Goal: Transaction & Acquisition: Purchase product/service

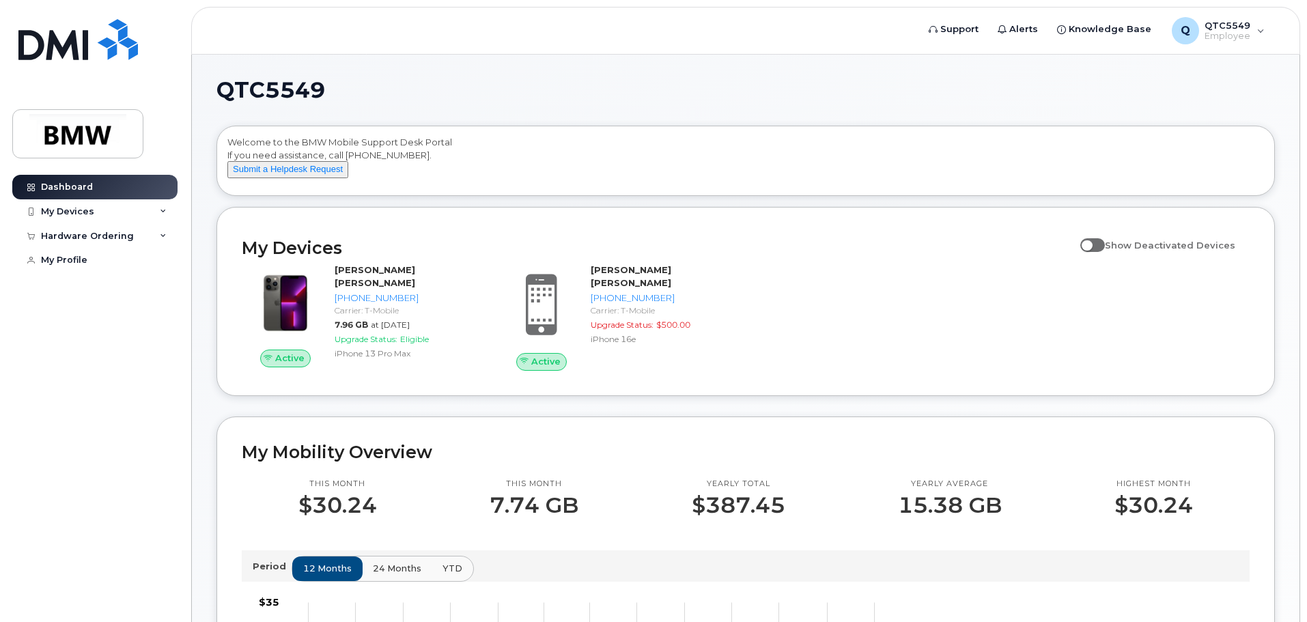
click at [997, 328] on div "Active Satish Kumar Francis Jonnalagadda 864-605-8880 Carrier: T-Mobile 7.96 GB…" at bounding box center [745, 316] width 1024 height 123
click at [61, 209] on div "My Devices" at bounding box center [67, 211] width 53 height 11
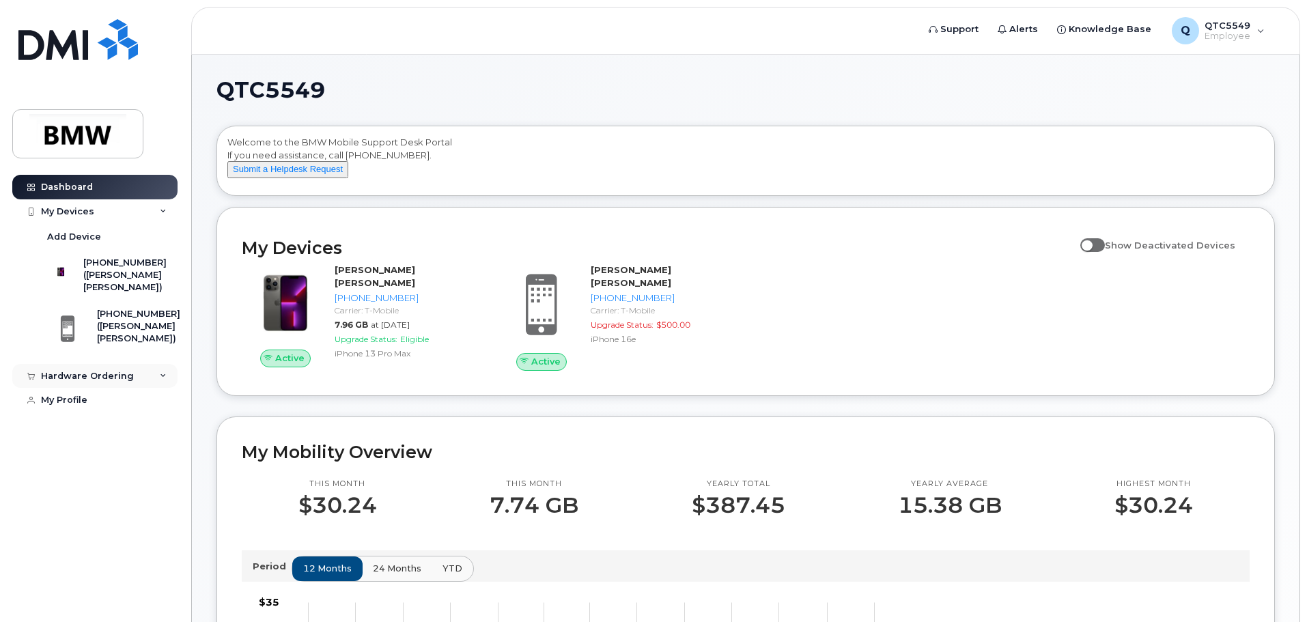
click at [104, 382] on div "Hardware Ordering" at bounding box center [87, 376] width 93 height 11
click at [74, 433] on div "New Order" at bounding box center [73, 427] width 52 height 12
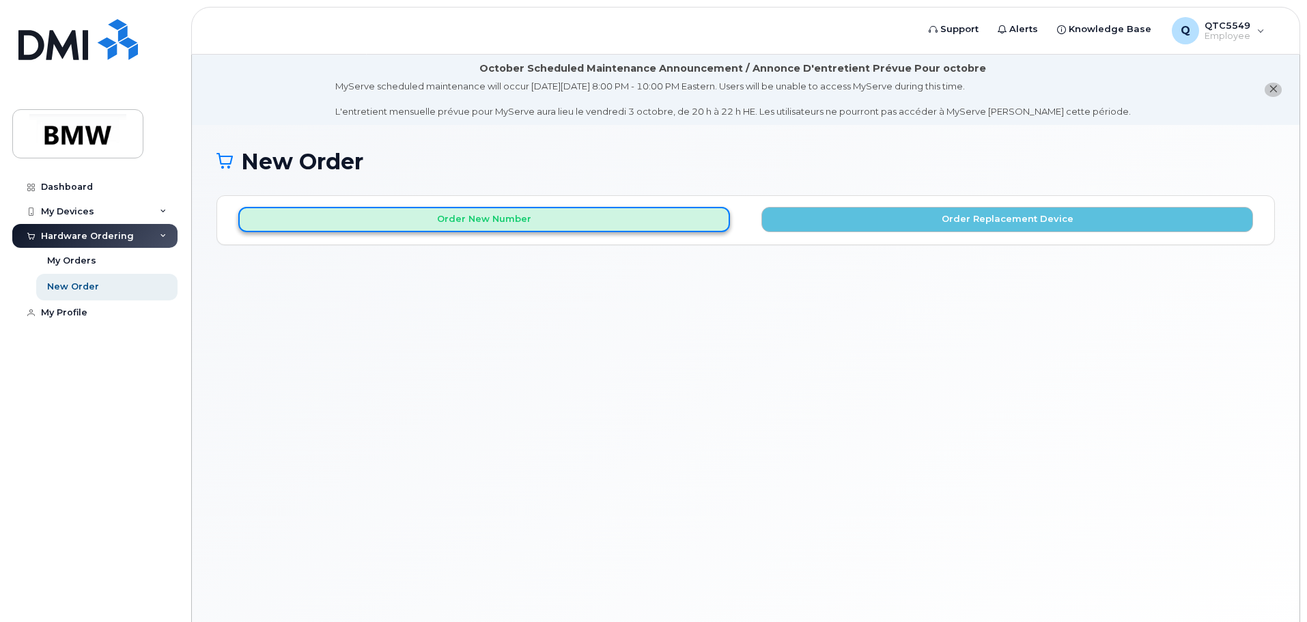
click at [548, 222] on button "Order New Number" at bounding box center [484, 219] width 492 height 25
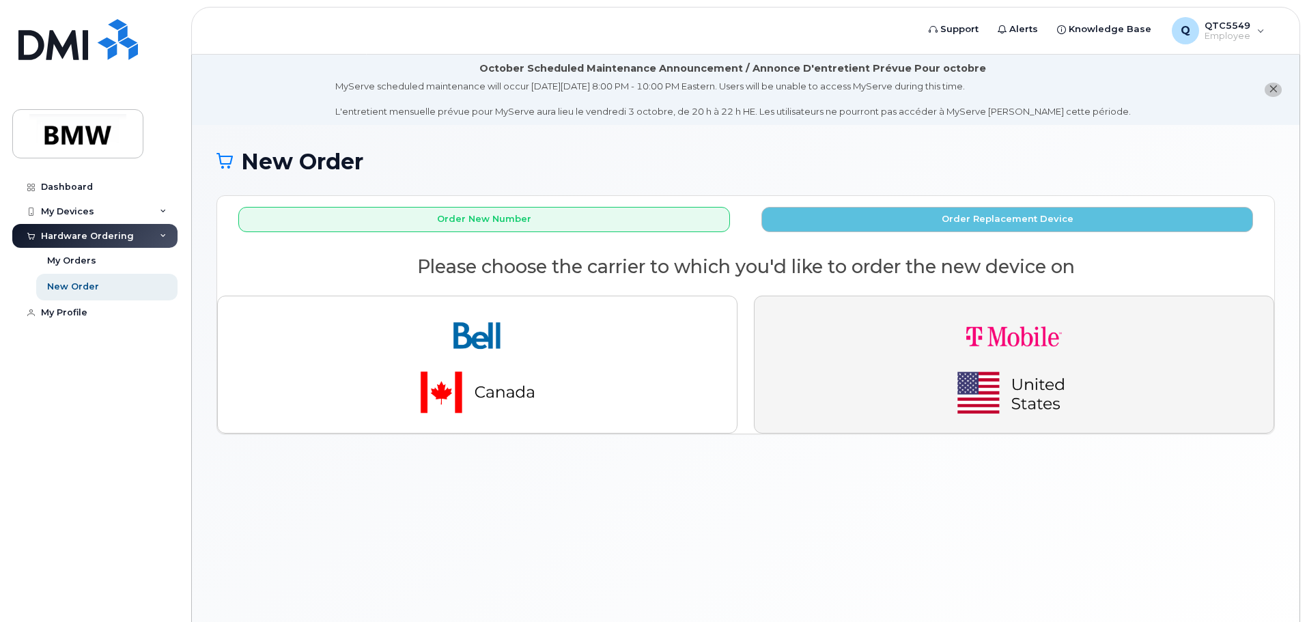
click at [1068, 412] on img "button" at bounding box center [1013, 364] width 191 height 115
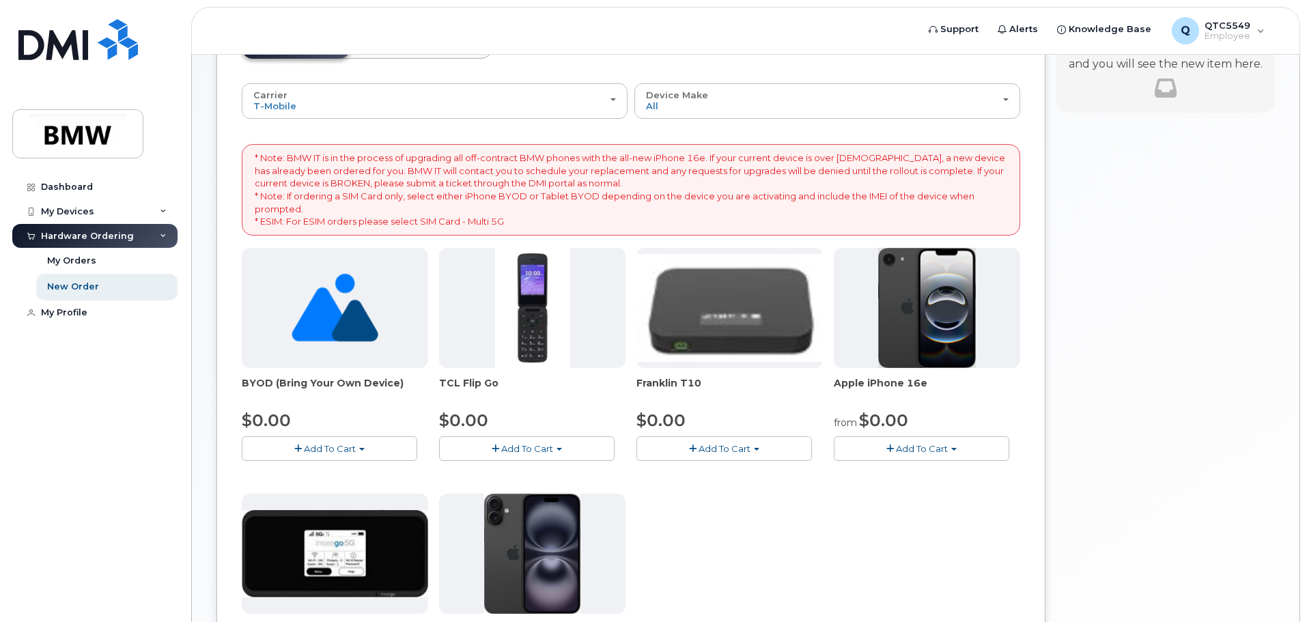
scroll to position [205, 0]
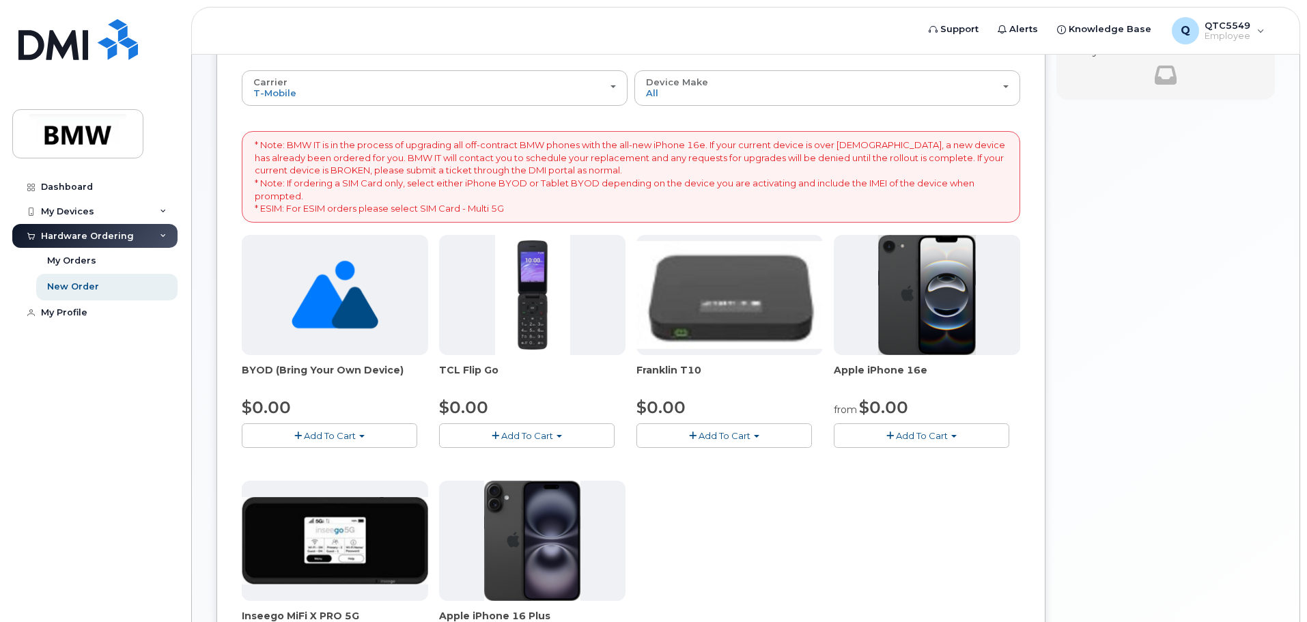
click at [906, 429] on button "Add To Cart" at bounding box center [921, 435] width 175 height 24
click at [915, 457] on link "$0.00 - 30 Month Activation (128GB)" at bounding box center [935, 461] width 197 height 17
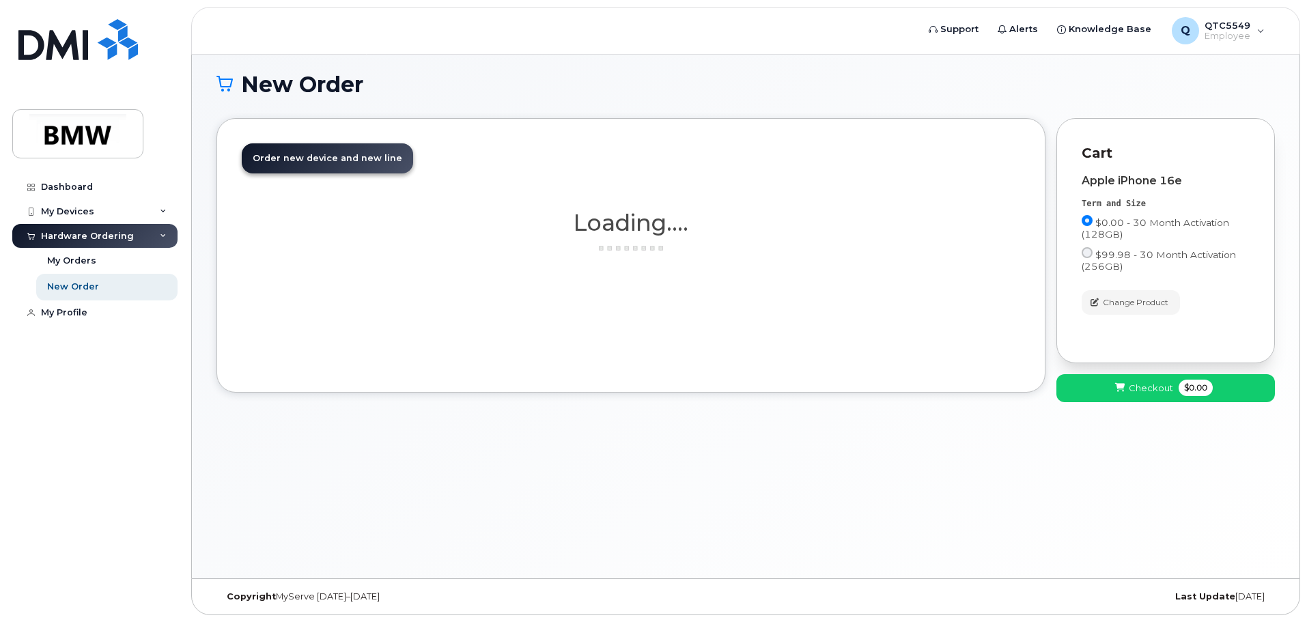
scroll to position [77, 0]
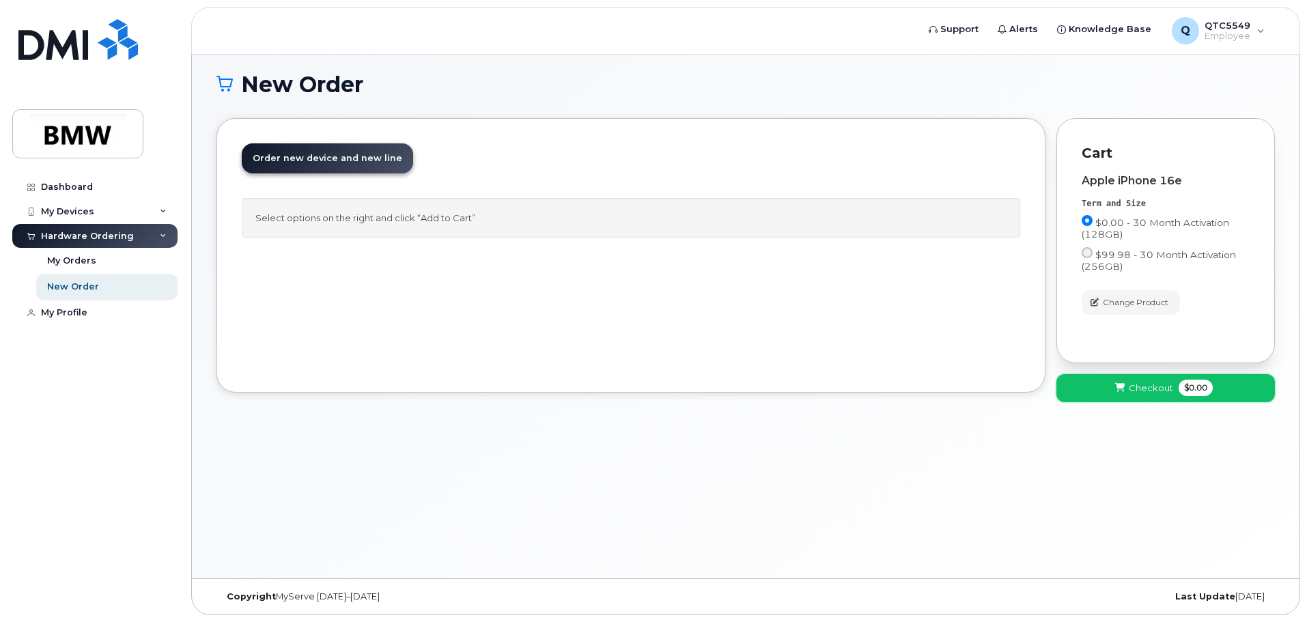
click at [1135, 399] on button "Checkout $0.00" at bounding box center [1165, 388] width 218 height 28
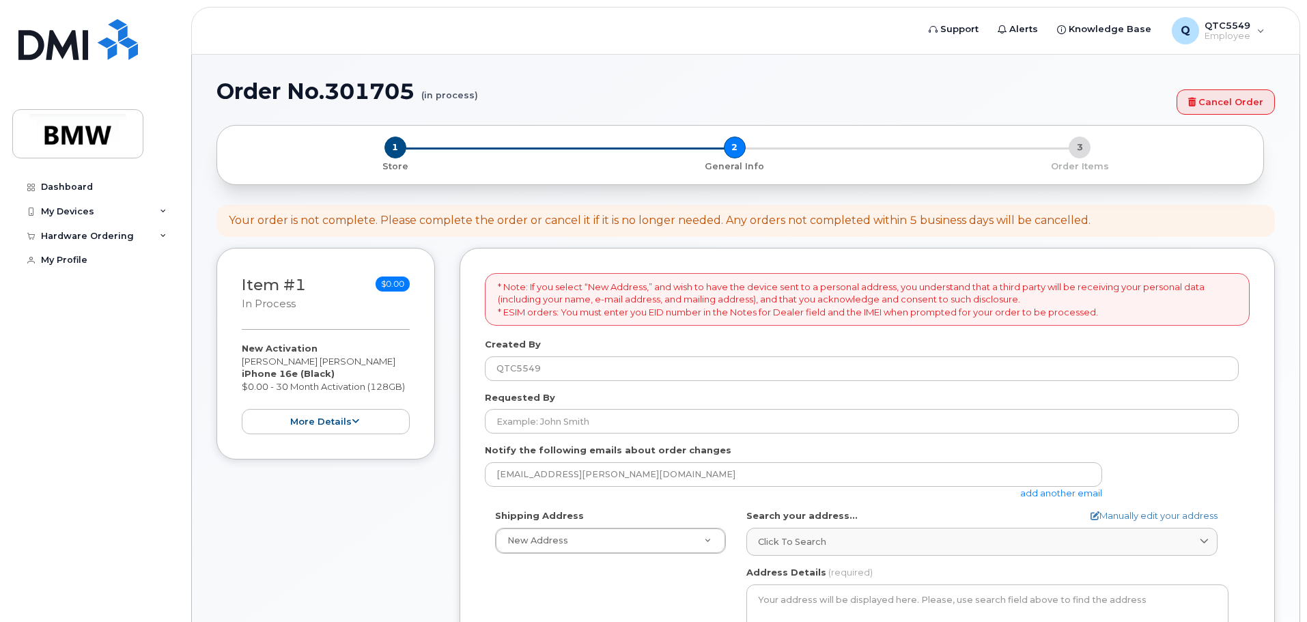
select select
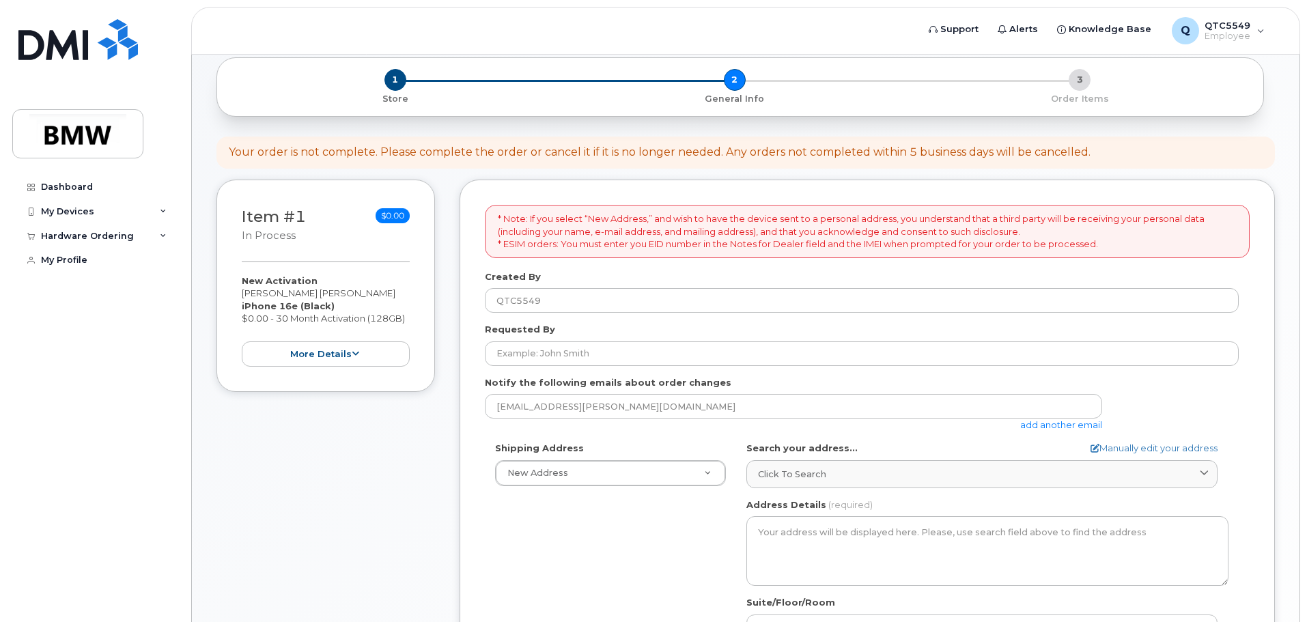
scroll to position [205, 0]
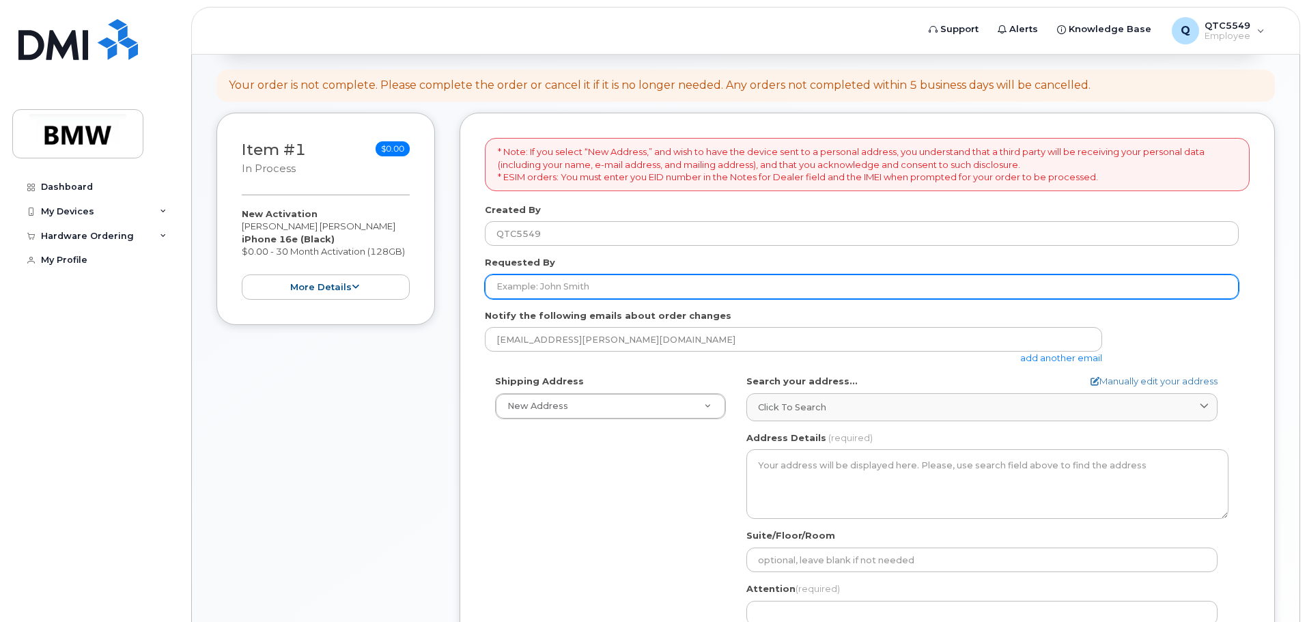
click at [623, 287] on input "Requested By" at bounding box center [862, 286] width 754 height 25
type input "Francis Jonnalagadda"
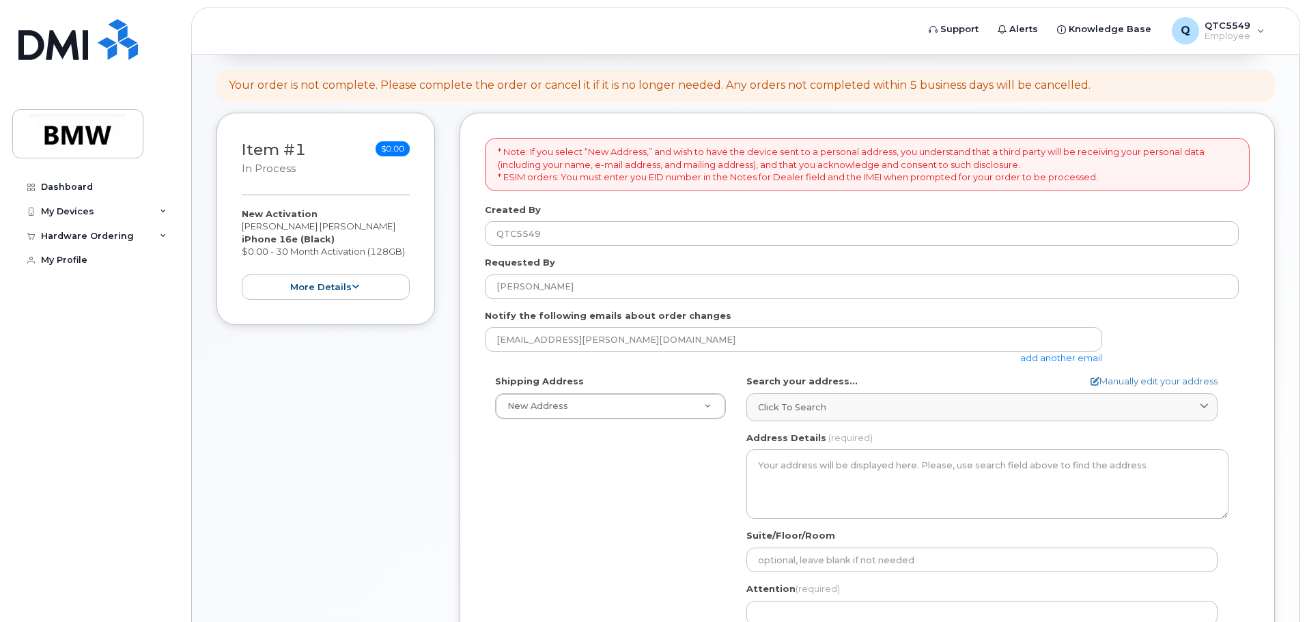
click at [610, 419] on div "Shipping Address New Address New Address 635 Hollyrose circ BMW MC Plant BMW No…" at bounding box center [862, 531] width 754 height 313
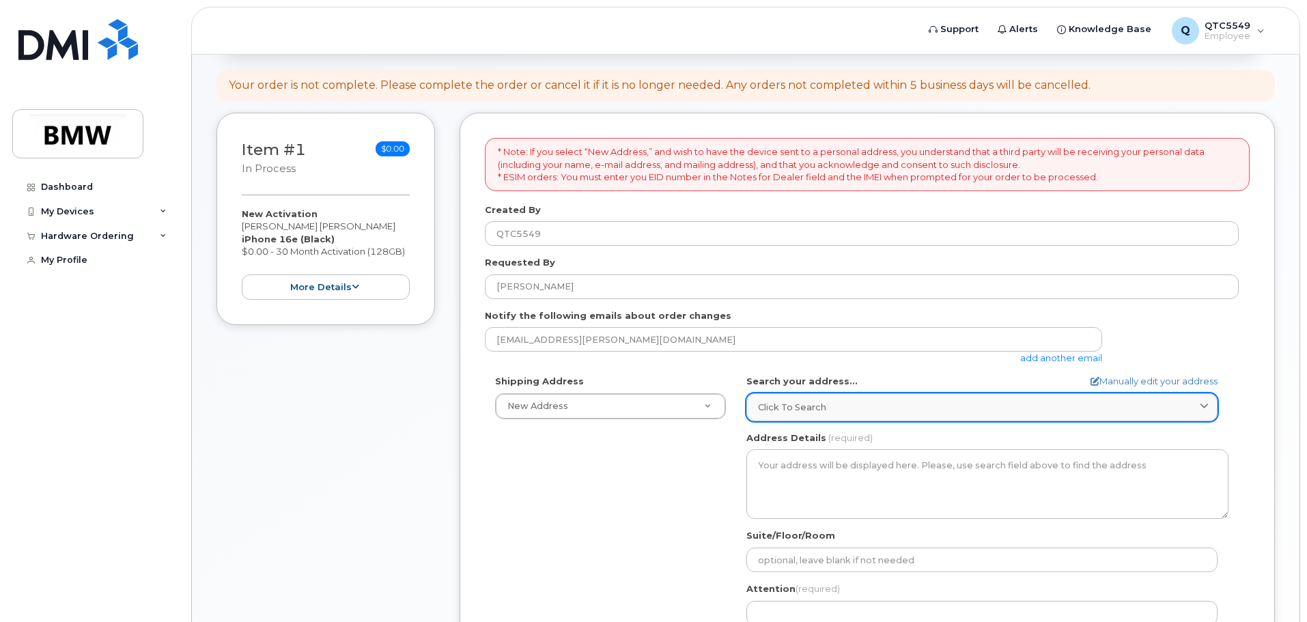
click at [797, 418] on link "Click to search" at bounding box center [981, 407] width 471 height 28
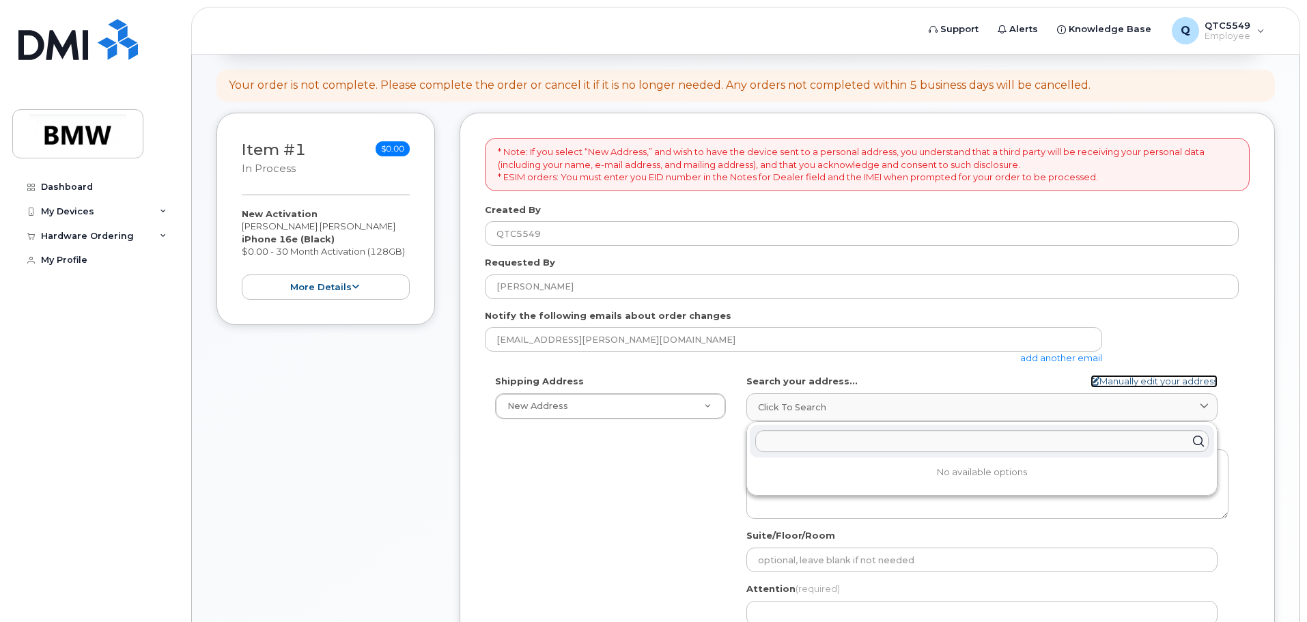
click at [1132, 380] on link "Manually edit your address" at bounding box center [1153, 381] width 127 height 13
select select
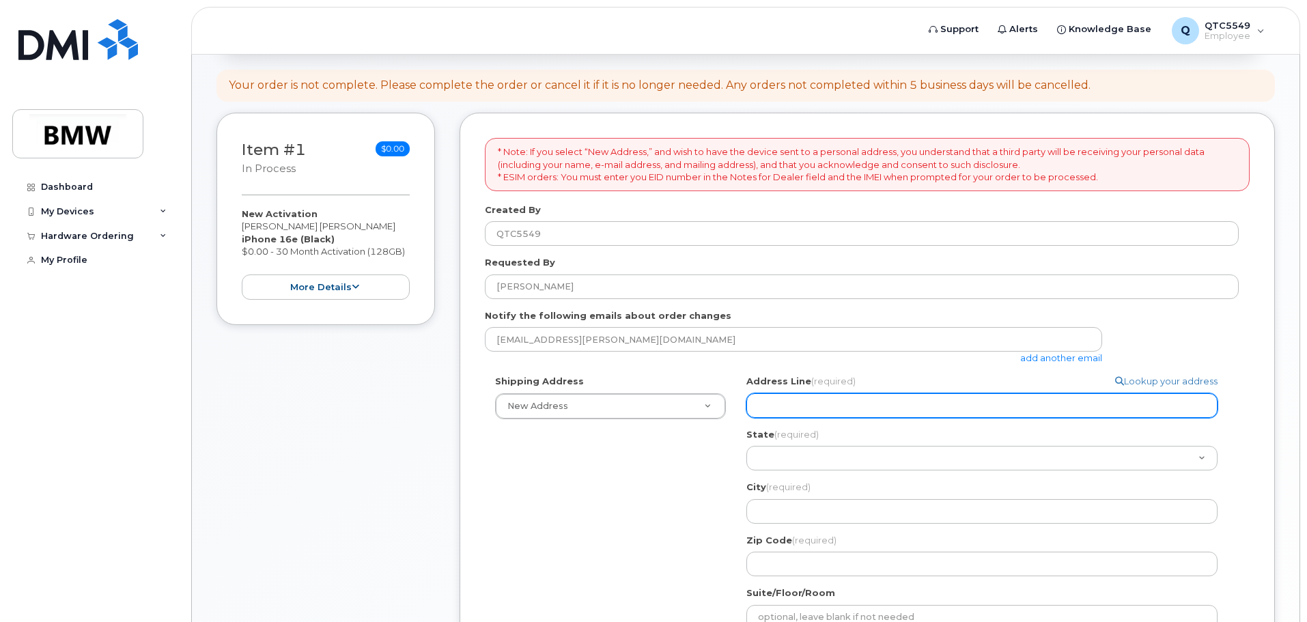
click at [909, 399] on input "Address Line (required)" at bounding box center [981, 405] width 471 height 25
type input "635 Hollyrose circ"
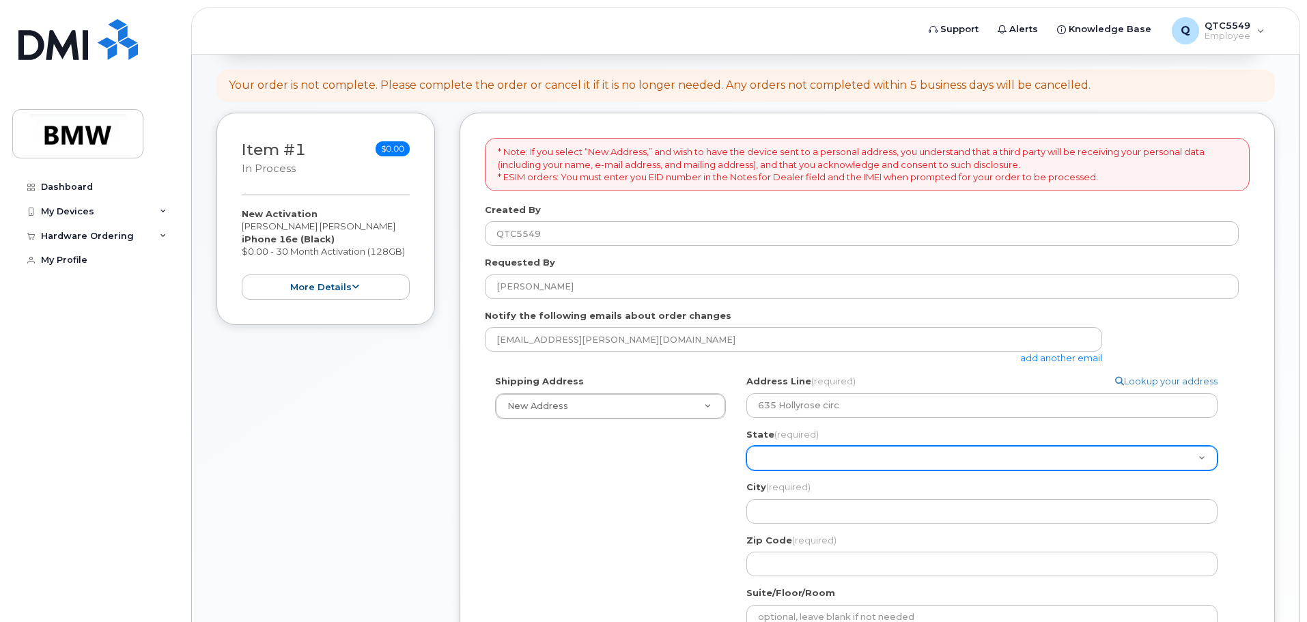
select select "SC"
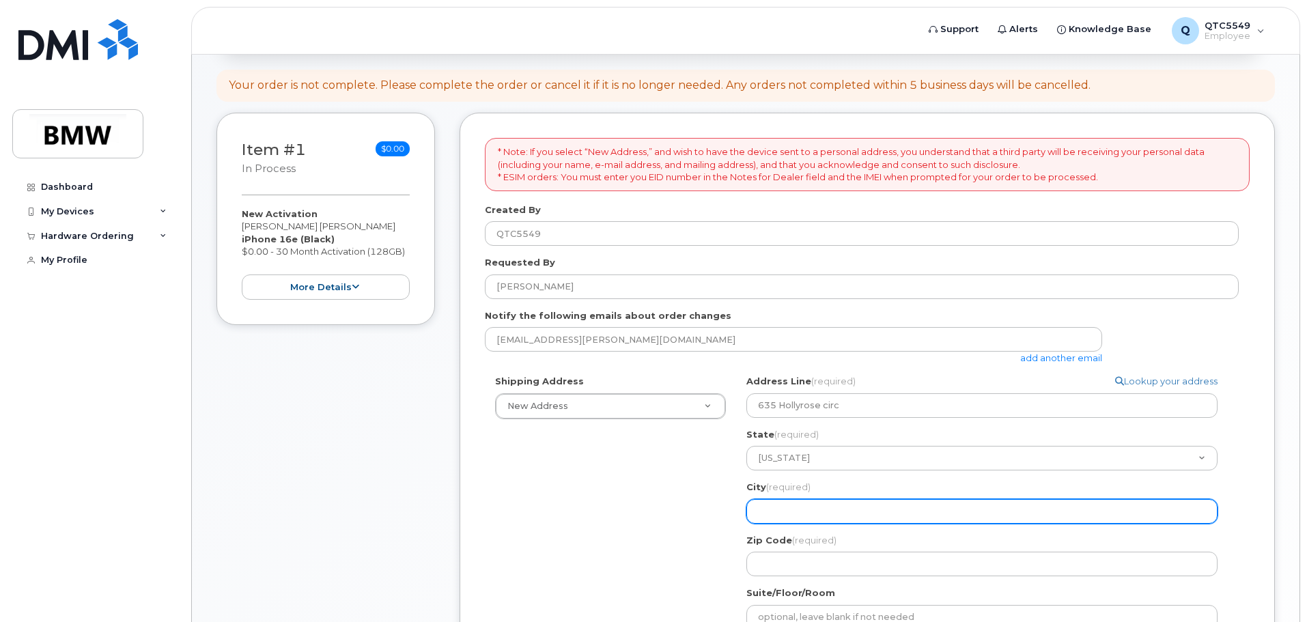
type input "greenville"
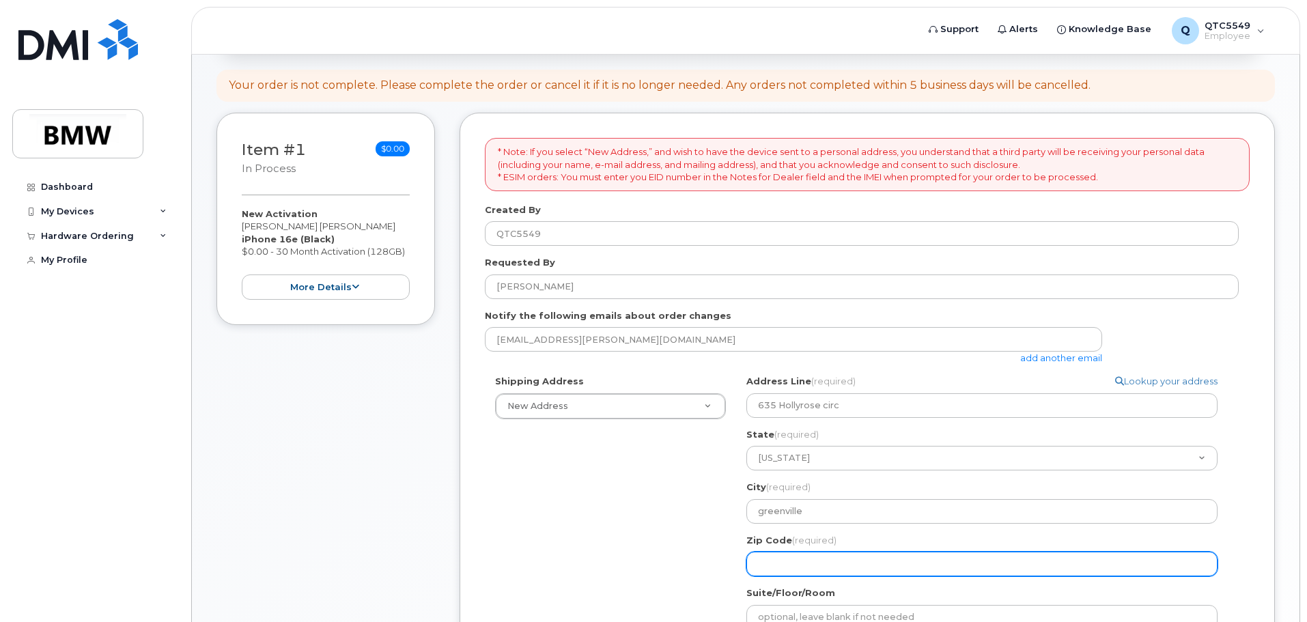
type input "29605"
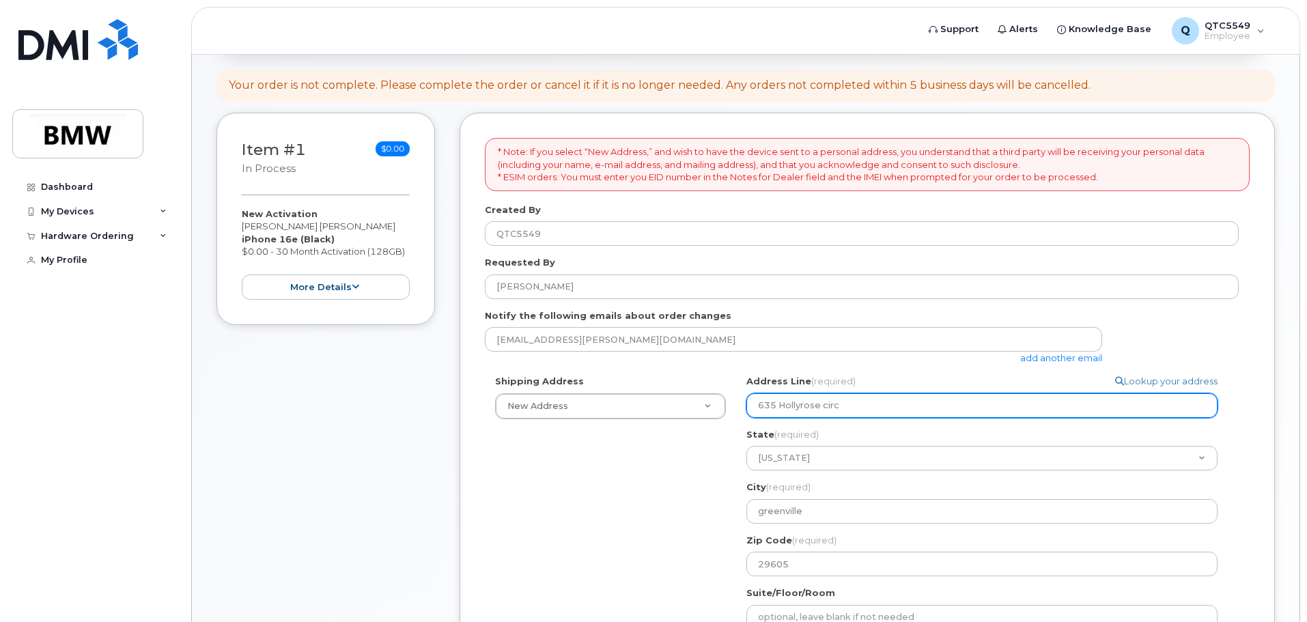
select select
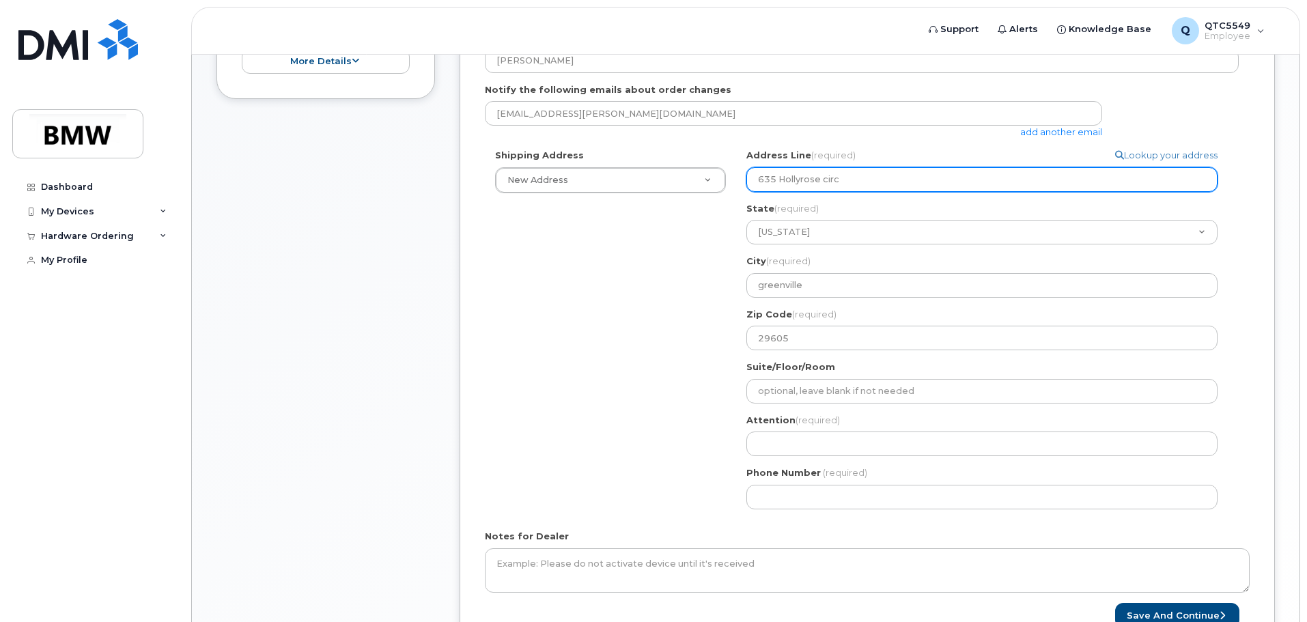
scroll to position [478, 0]
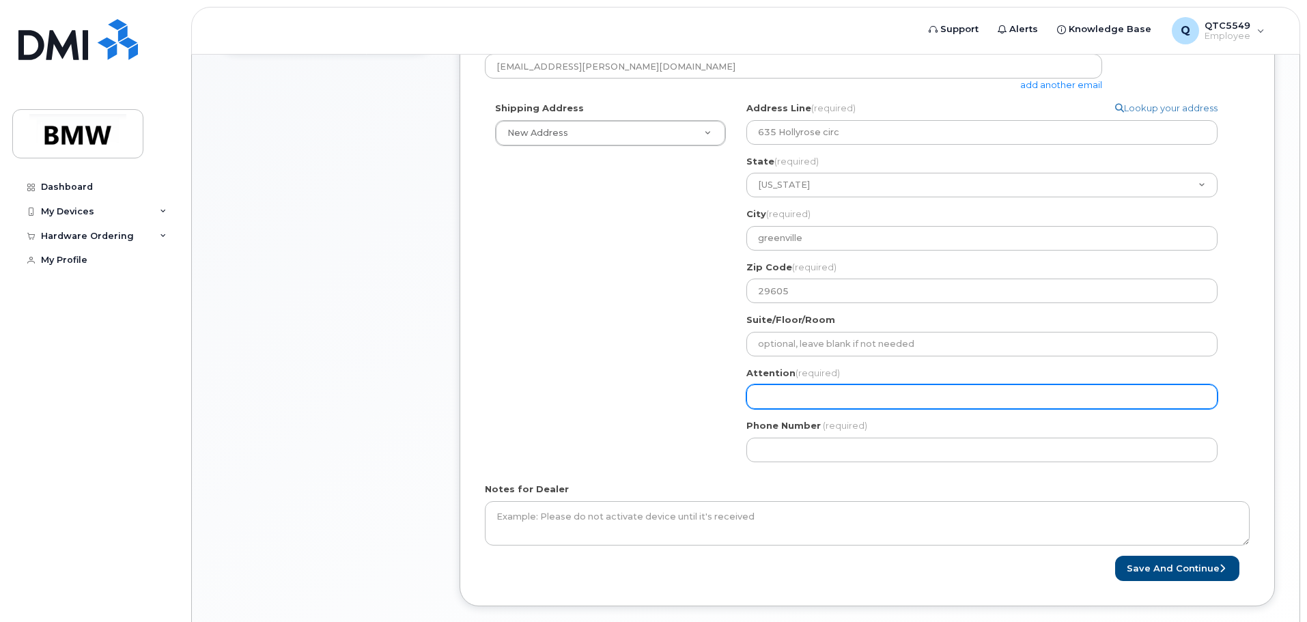
click at [862, 398] on input "Attention (required)" at bounding box center [981, 396] width 471 height 25
type input "Francis Jonnalagadda"
select select
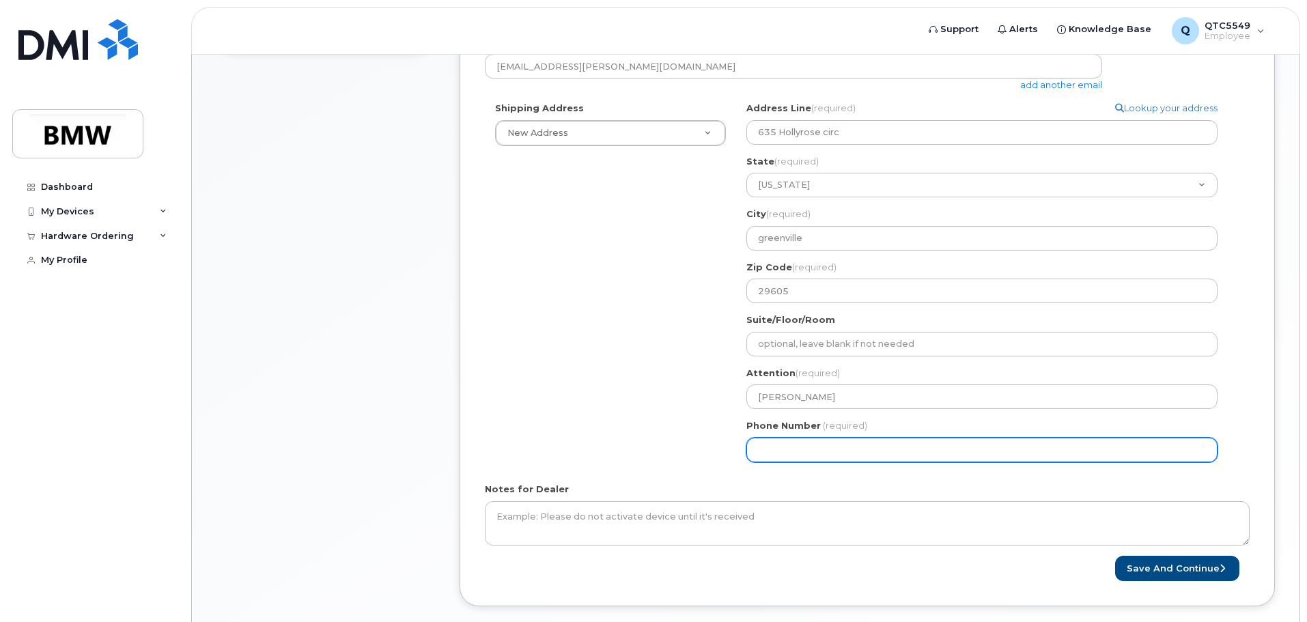
click at [842, 456] on input "Phone Number" at bounding box center [981, 450] width 471 height 25
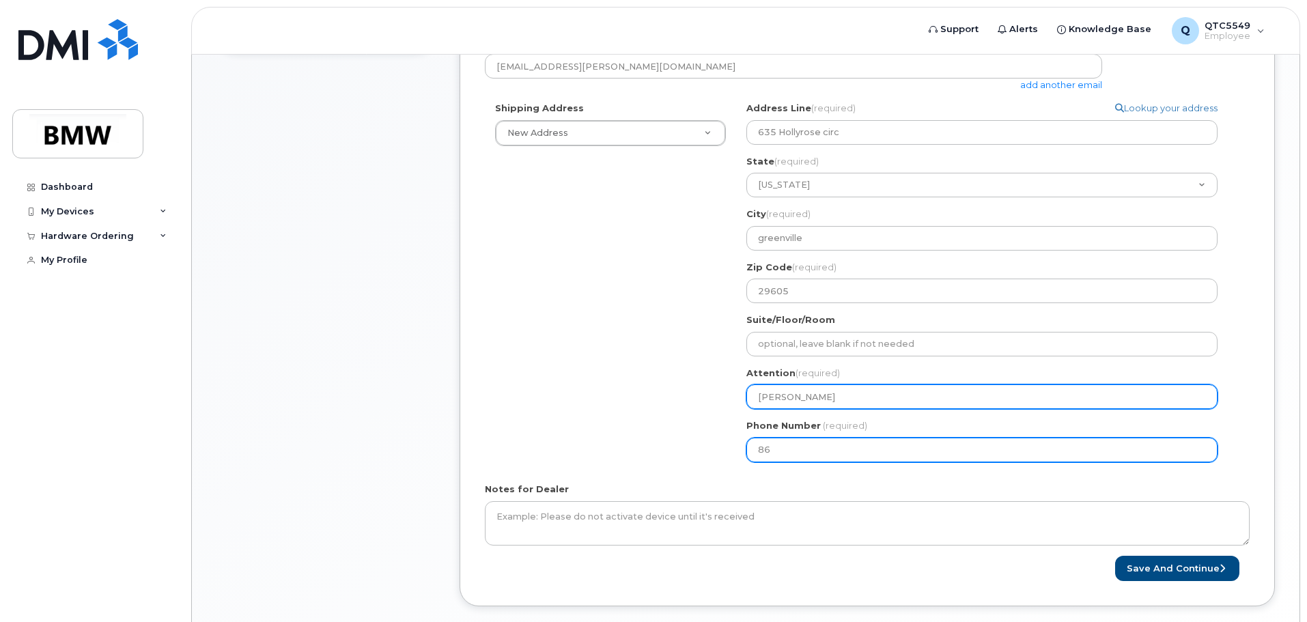
type input "864"
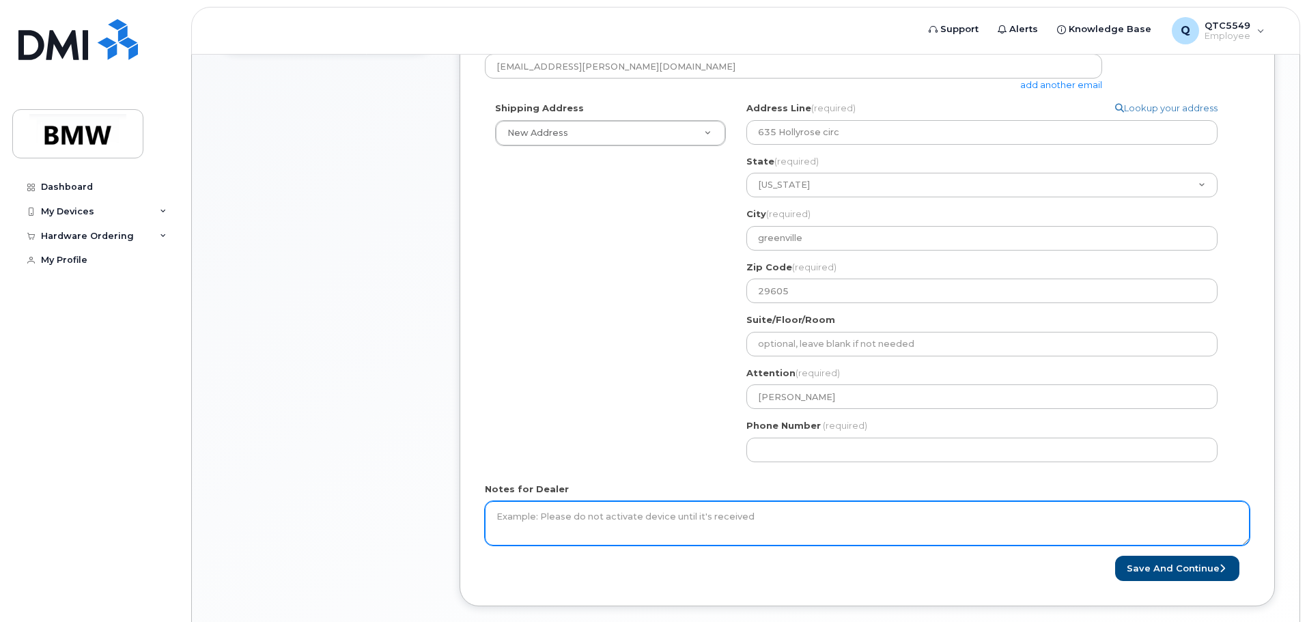
click at [823, 521] on textarea "Notes for Dealer" at bounding box center [867, 523] width 765 height 45
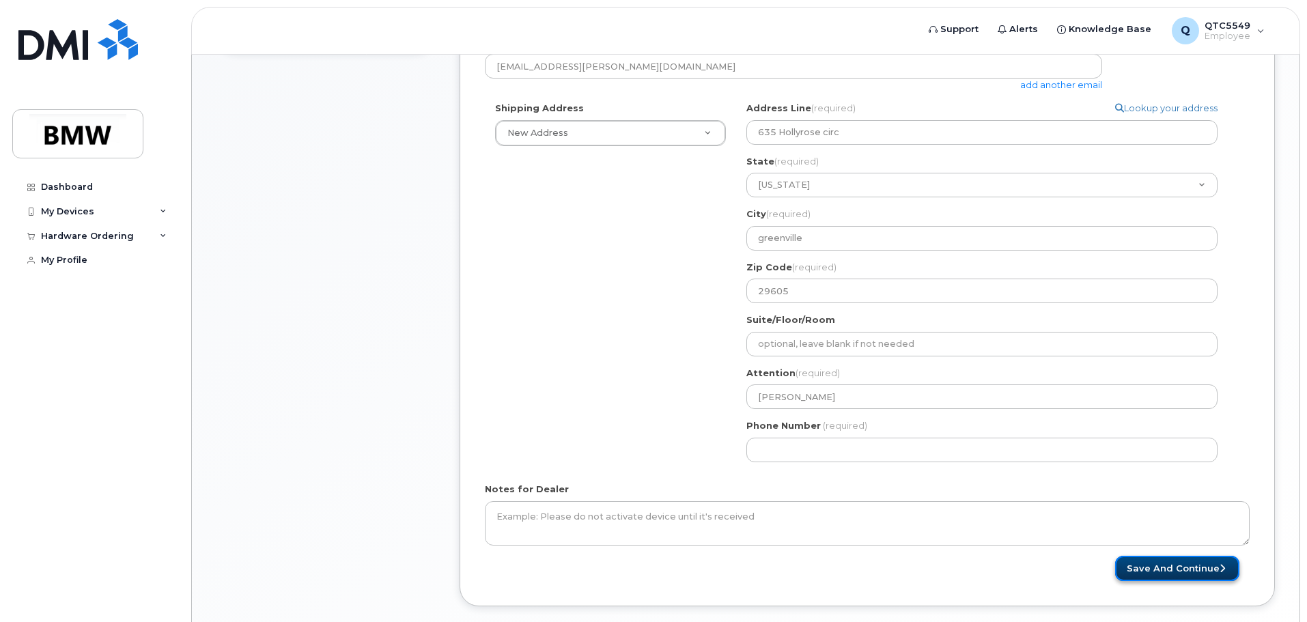
click at [1150, 571] on button "Save and Continue" at bounding box center [1177, 568] width 124 height 25
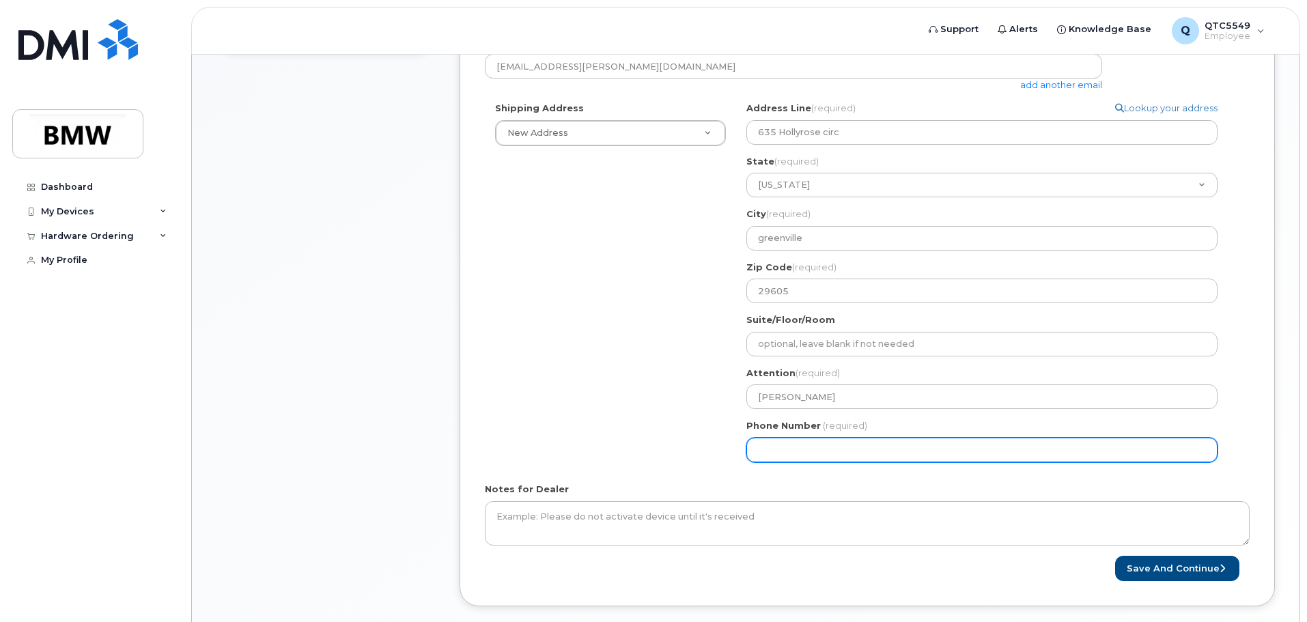
click at [949, 457] on input "Phone Number" at bounding box center [981, 450] width 471 height 25
drag, startPoint x: 801, startPoint y: 449, endPoint x: 763, endPoint y: 451, distance: 38.3
click at [769, 451] on input "Phone Number" at bounding box center [981, 450] width 471 height 25
drag, startPoint x: 883, startPoint y: 444, endPoint x: 683, endPoint y: 444, distance: 200.0
click at [685, 444] on div "Shipping Address New Address New Address 635 Hollyrose circ BMW MC Plant BMW No…" at bounding box center [862, 287] width 754 height 371
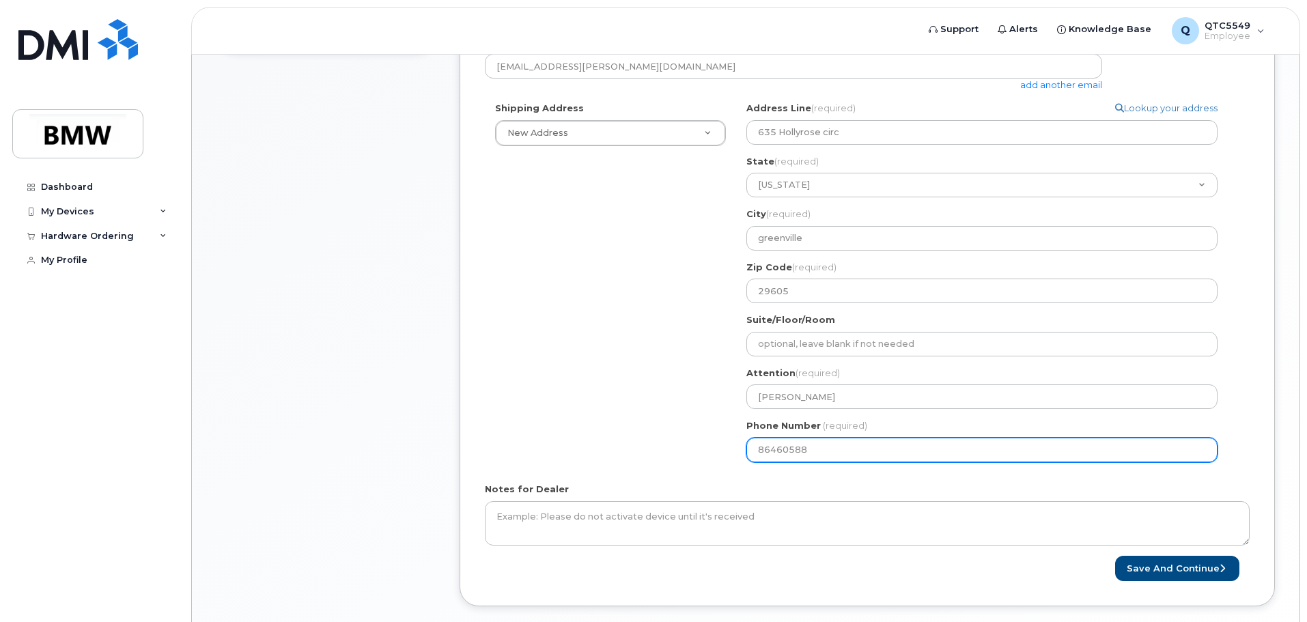
type input "864605888"
select select
type input "8646058880"
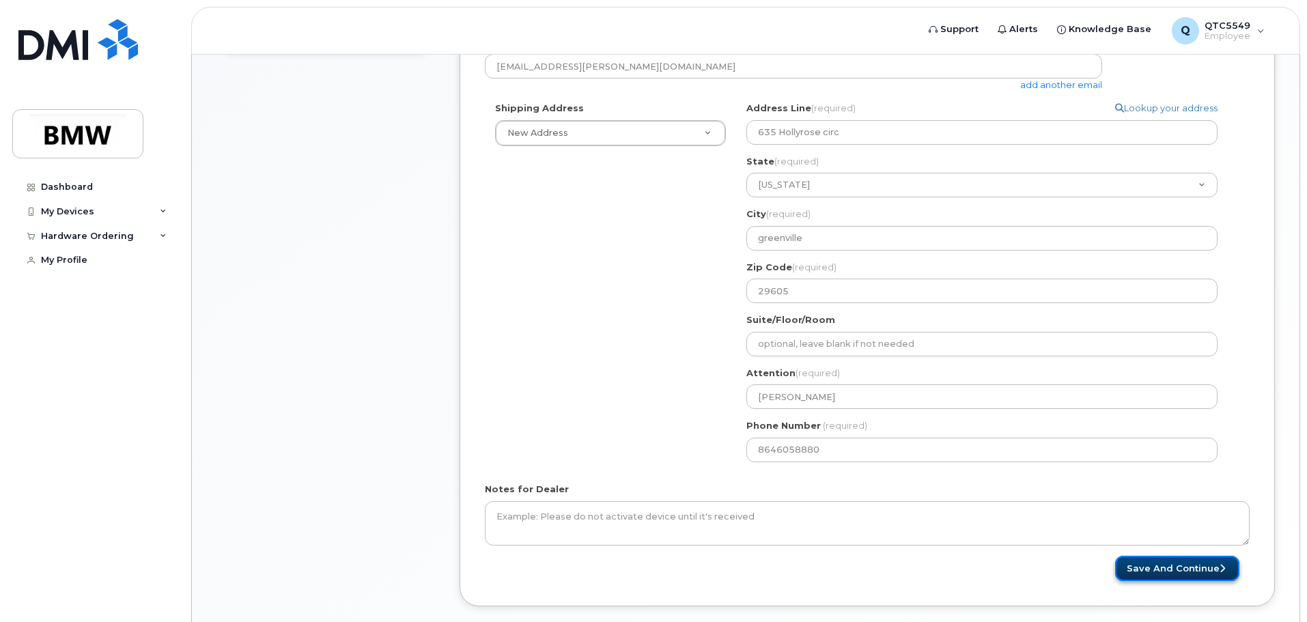
click at [1156, 569] on button "Save and Continue" at bounding box center [1177, 568] width 124 height 25
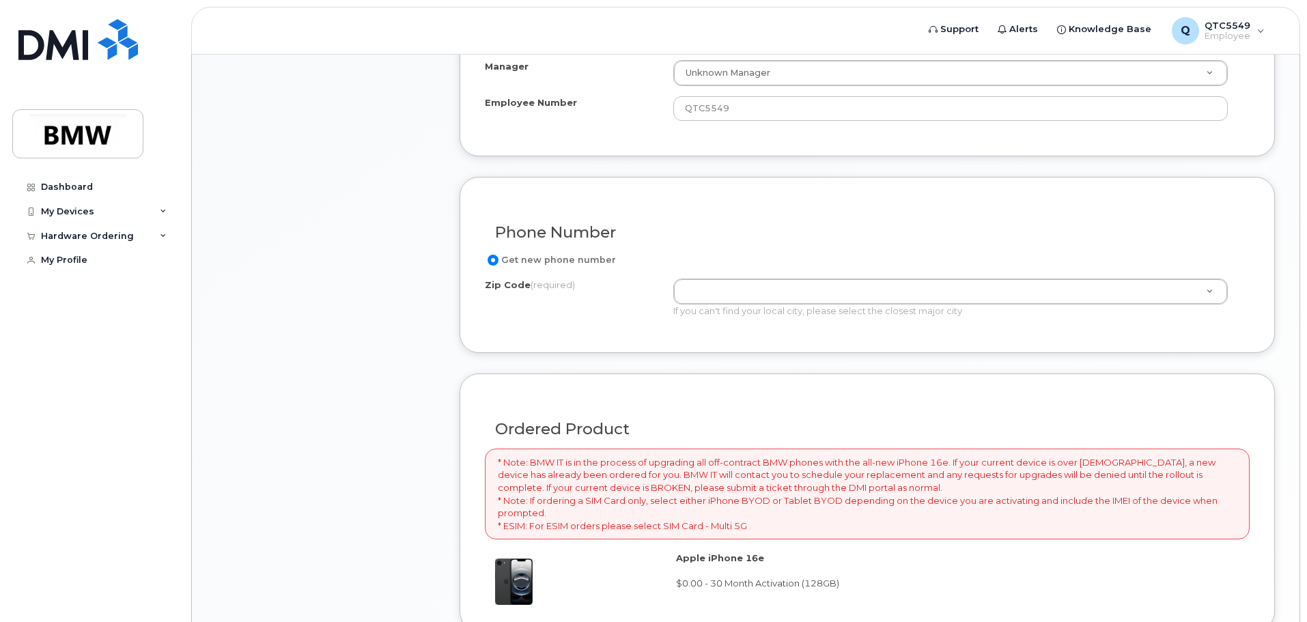
scroll to position [683, 0]
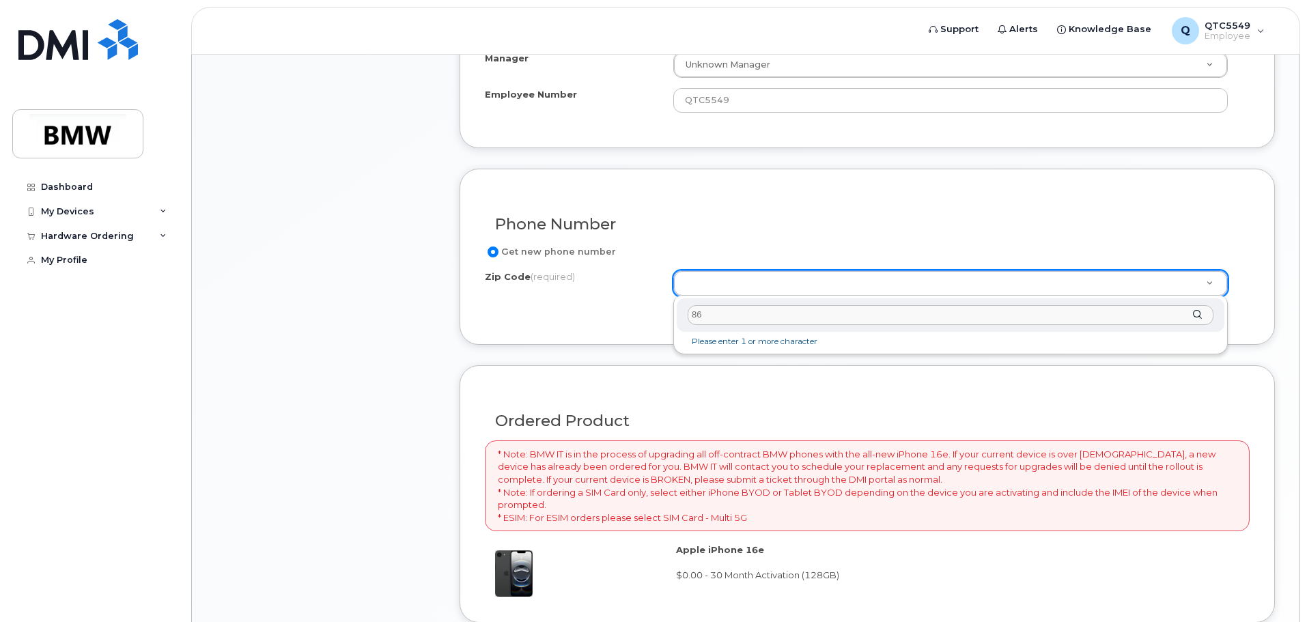
type input "864"
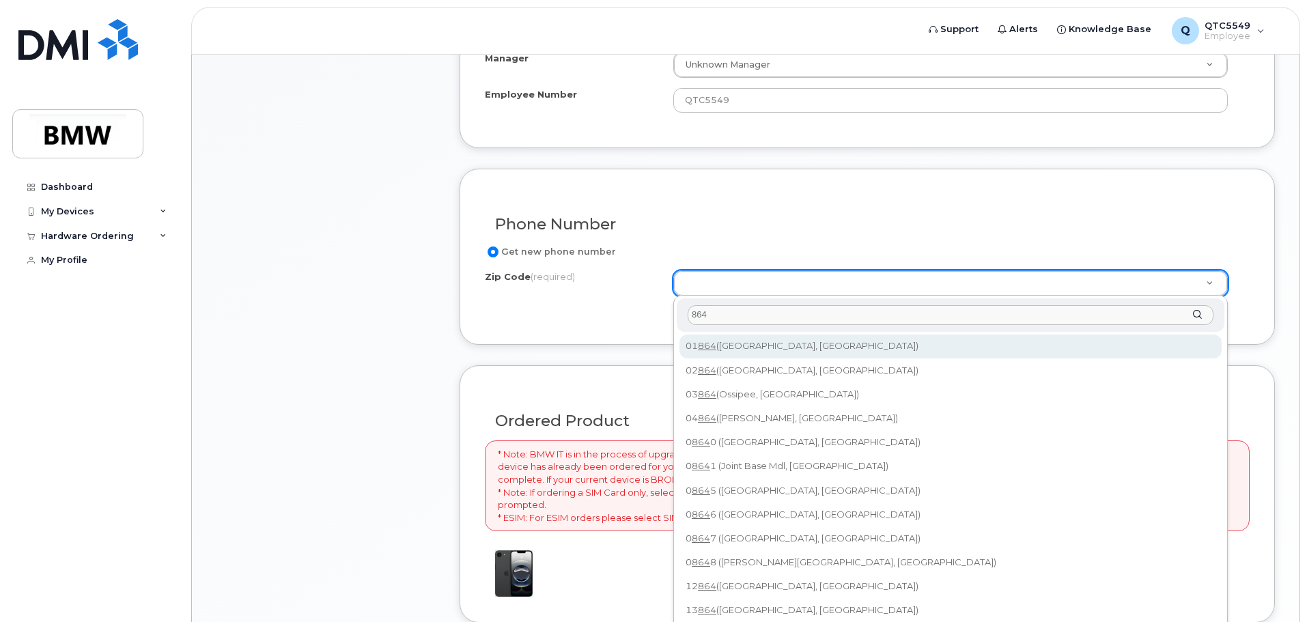
type input "01864 (North Reading, MA)"
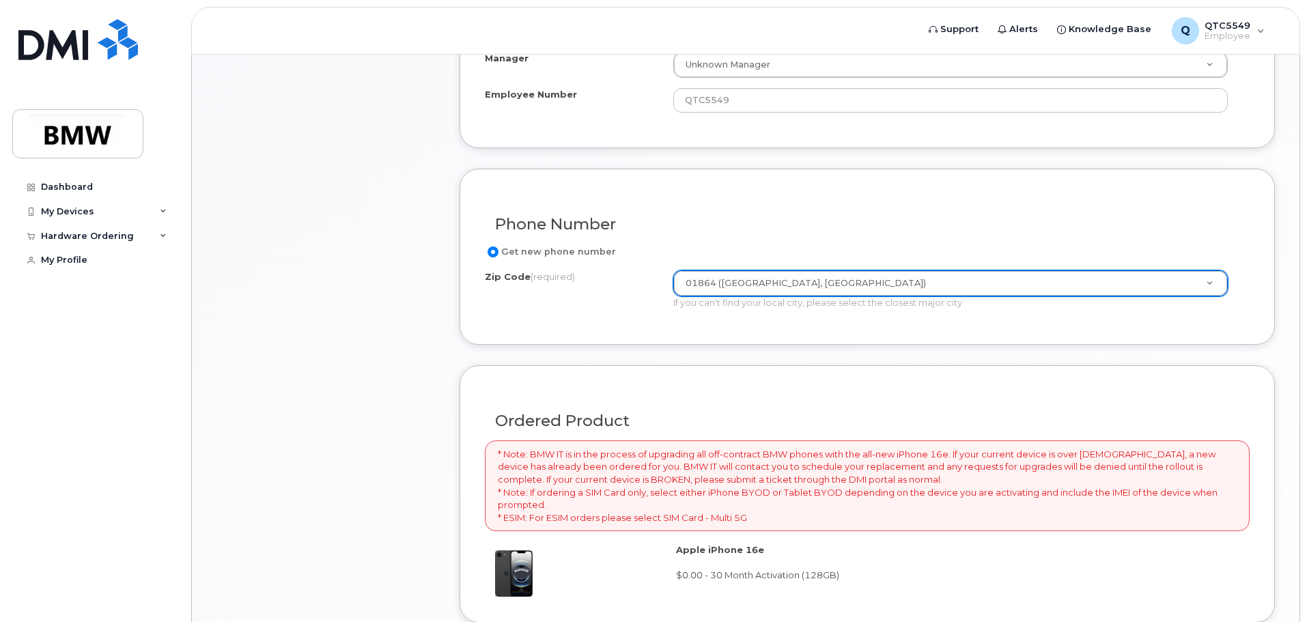
drag, startPoint x: 755, startPoint y: 281, endPoint x: 690, endPoint y: 281, distance: 65.5
type input "g"
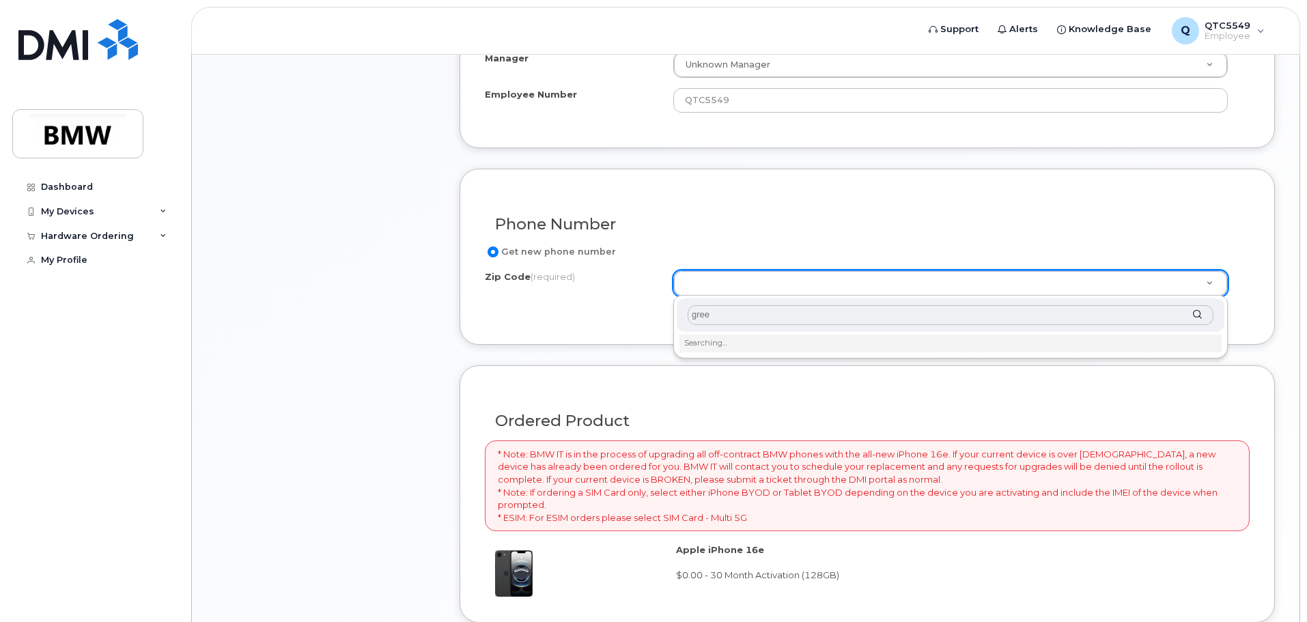
type input "greer"
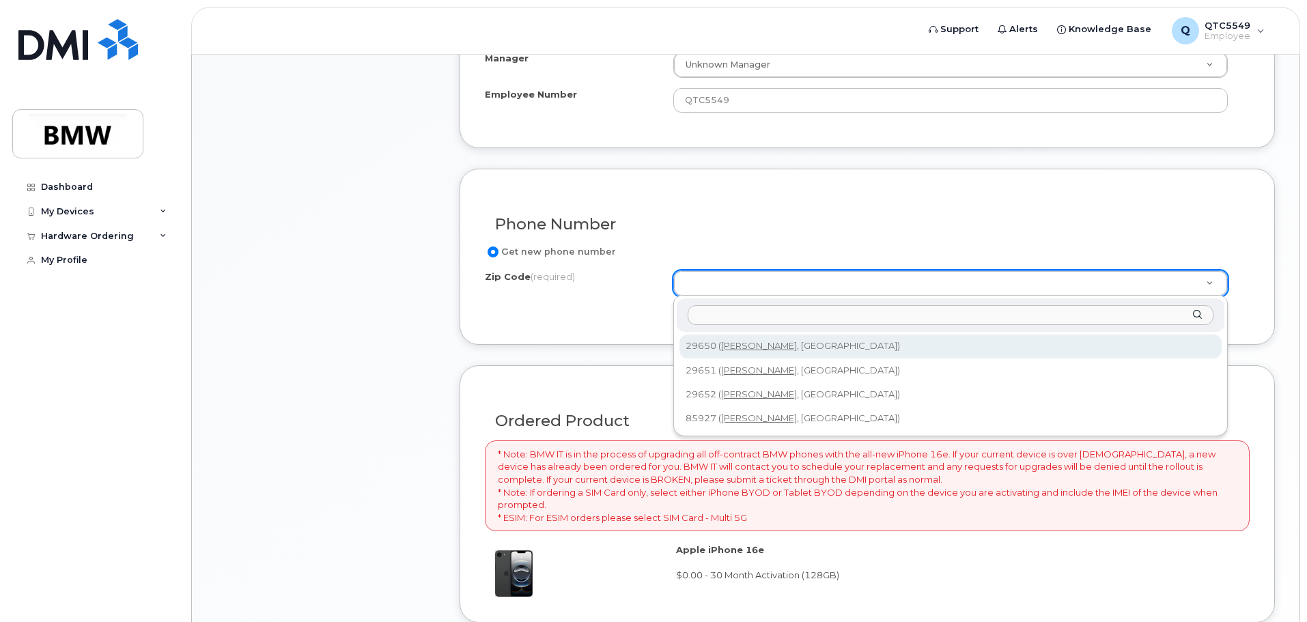
type input "29650 (Greer, SC)"
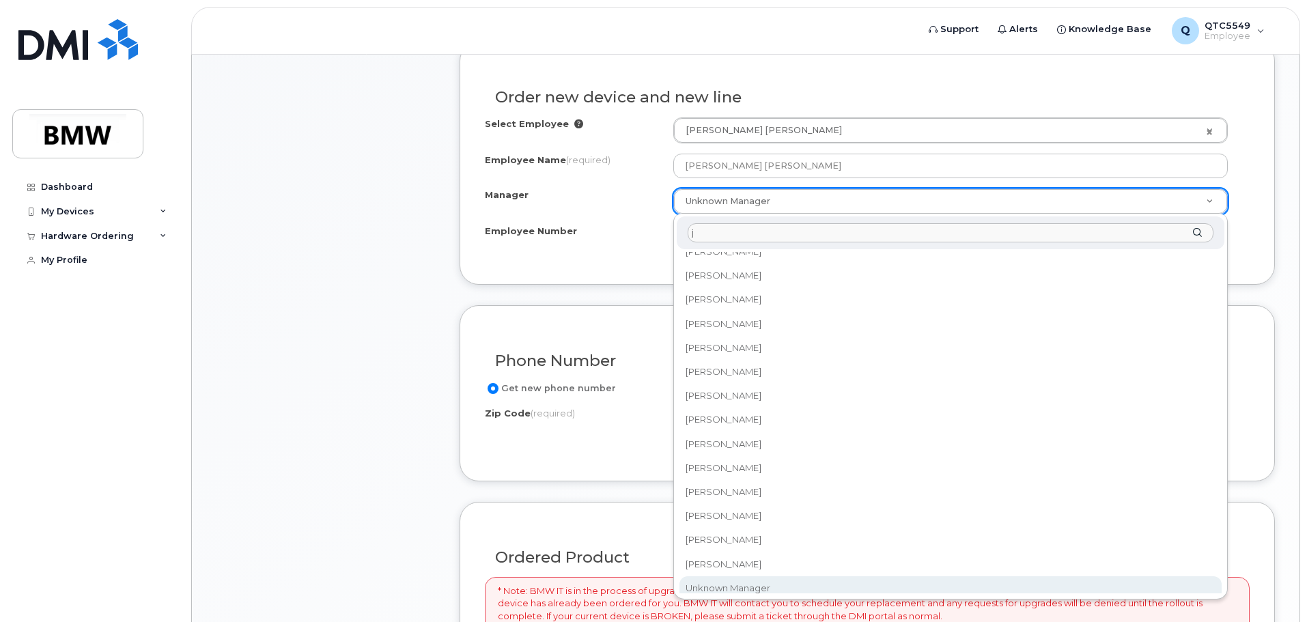
scroll to position [0, 0]
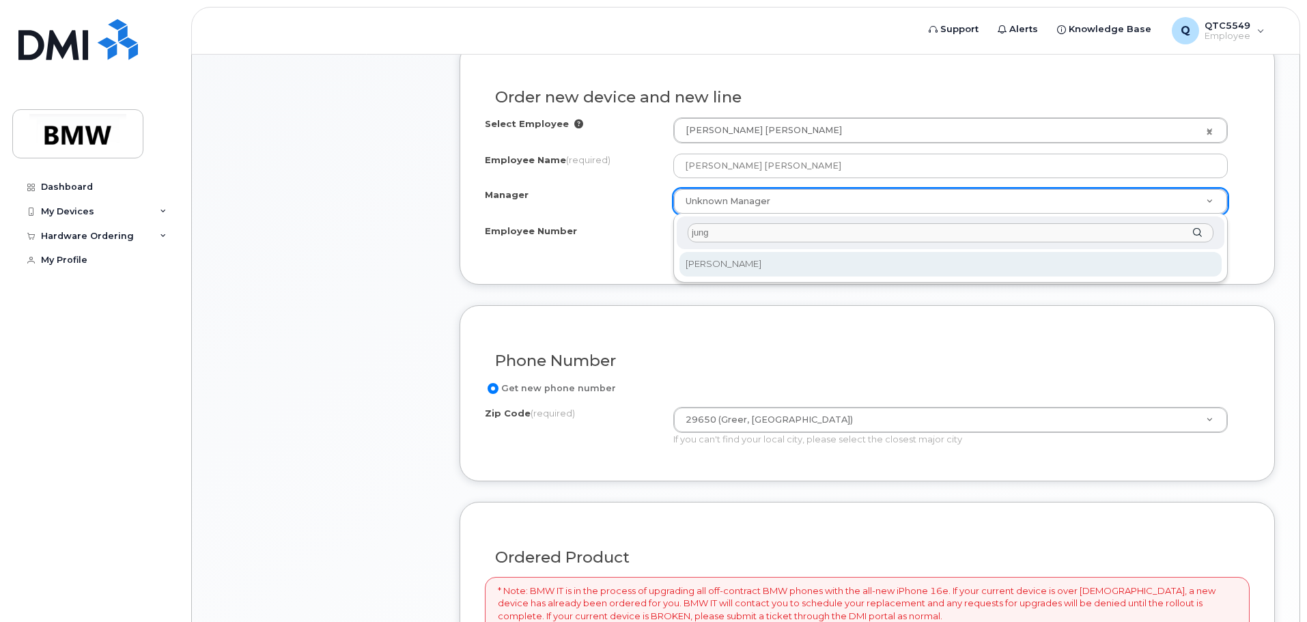
type input "jung"
select select "1895508"
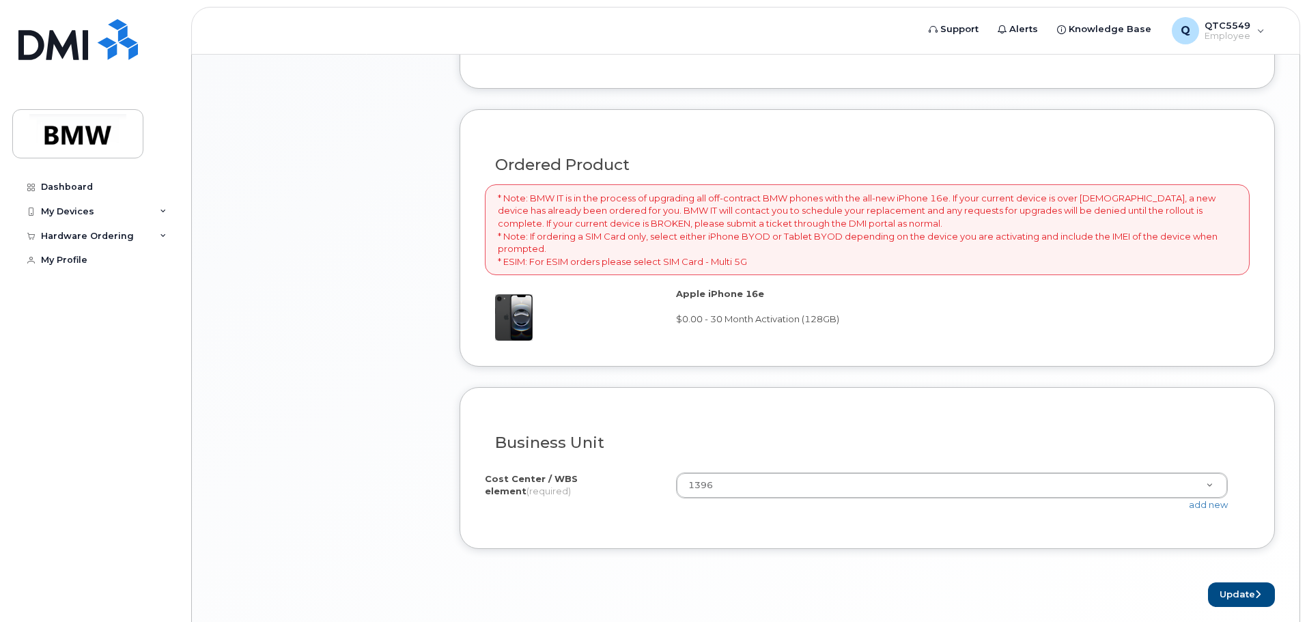
scroll to position [992, 0]
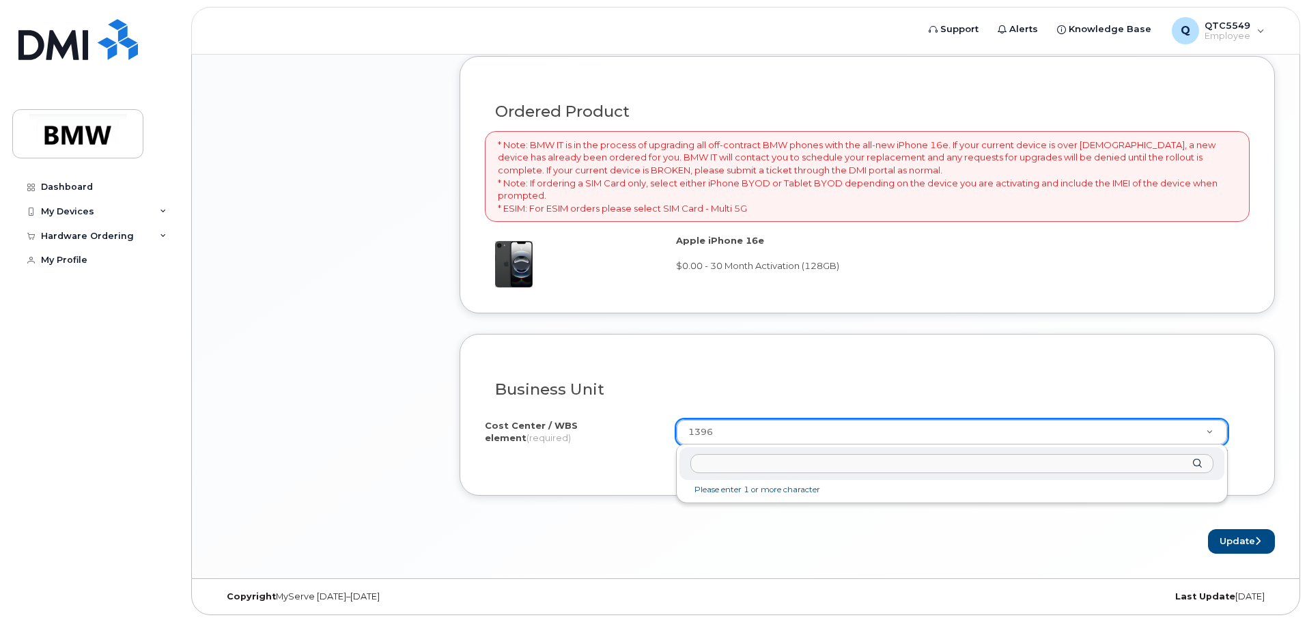
click at [719, 468] on input "text" at bounding box center [951, 464] width 523 height 20
type input "1362"
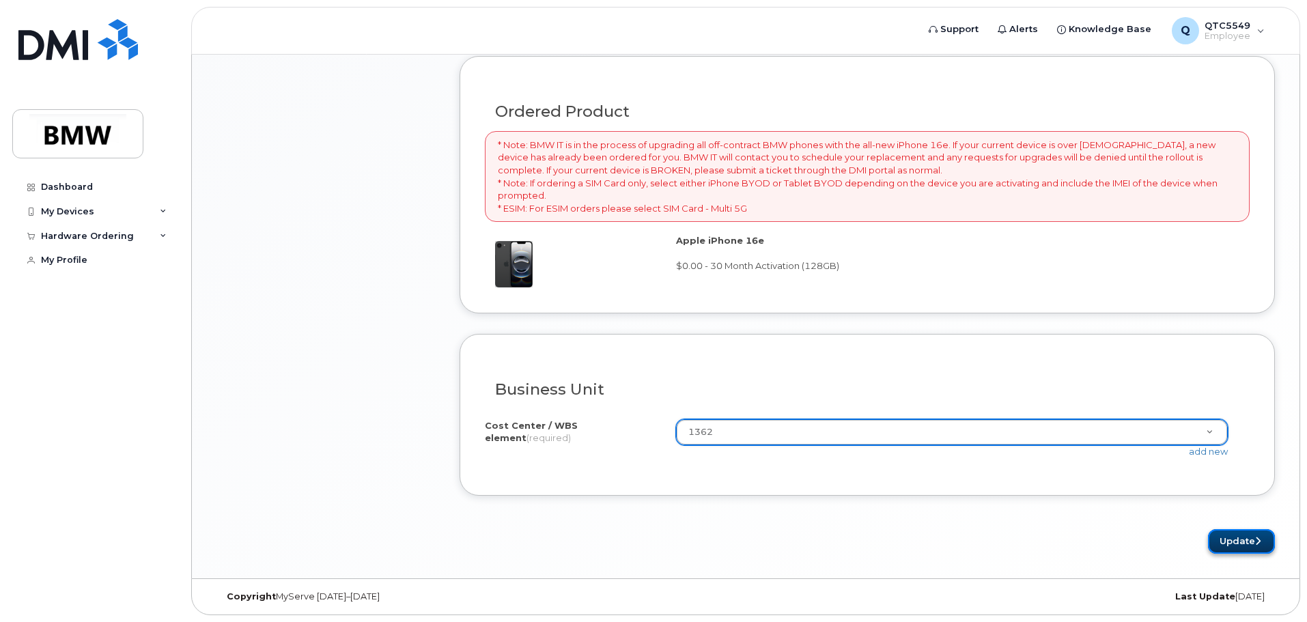
click at [1237, 535] on button "Update" at bounding box center [1241, 541] width 67 height 25
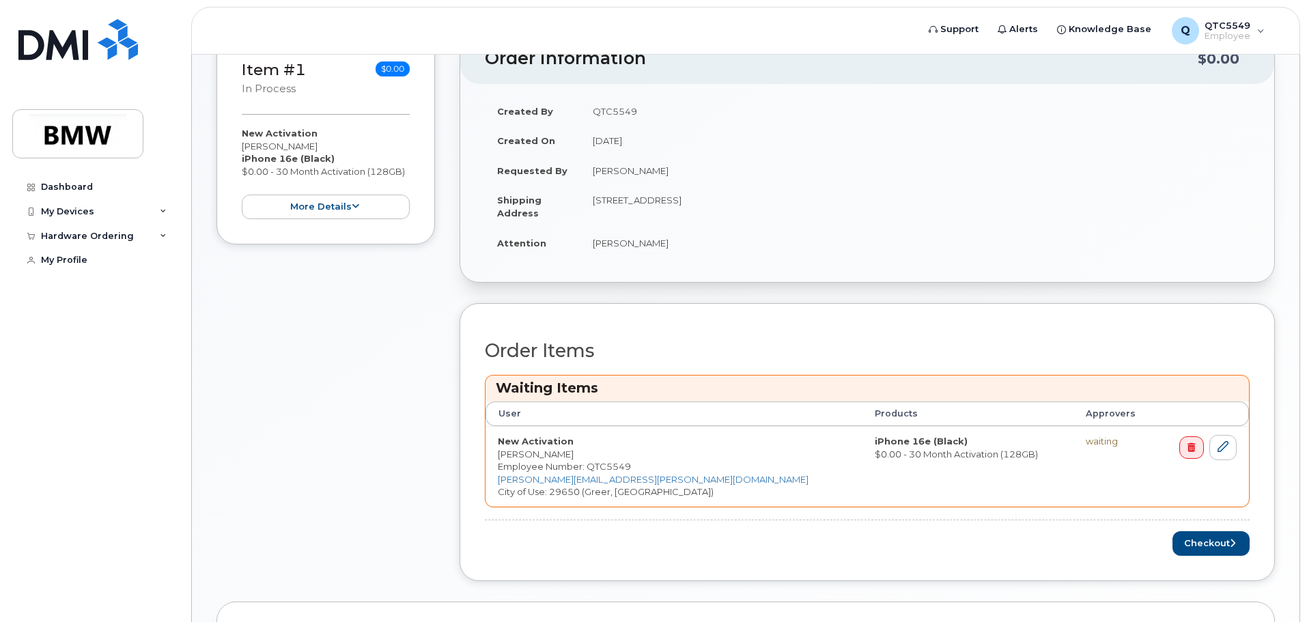
scroll to position [391, 0]
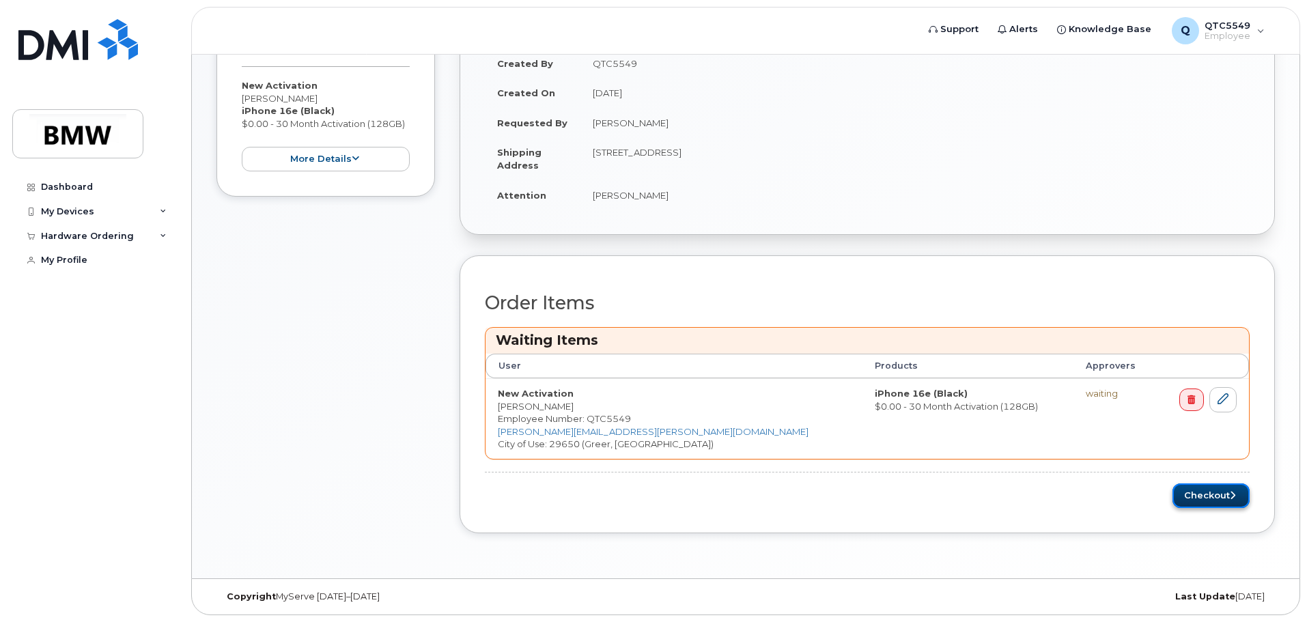
click at [1212, 497] on button "Checkout" at bounding box center [1210, 495] width 77 height 25
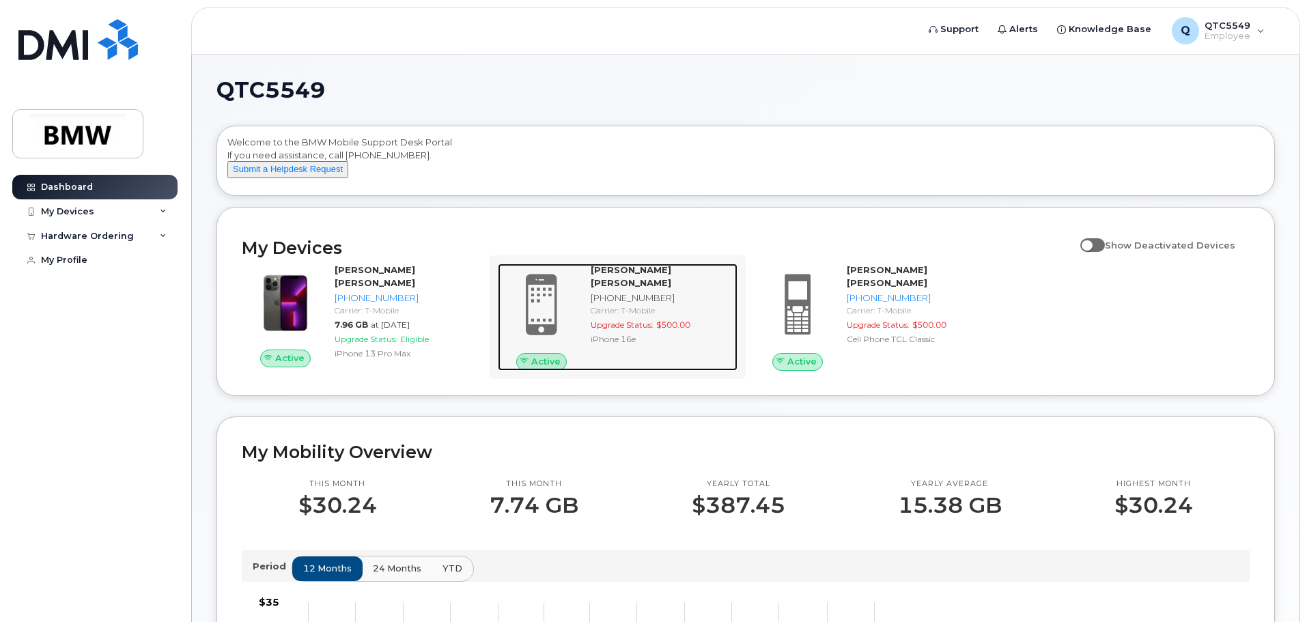
click at [555, 368] on span "Active" at bounding box center [545, 361] width 29 height 13
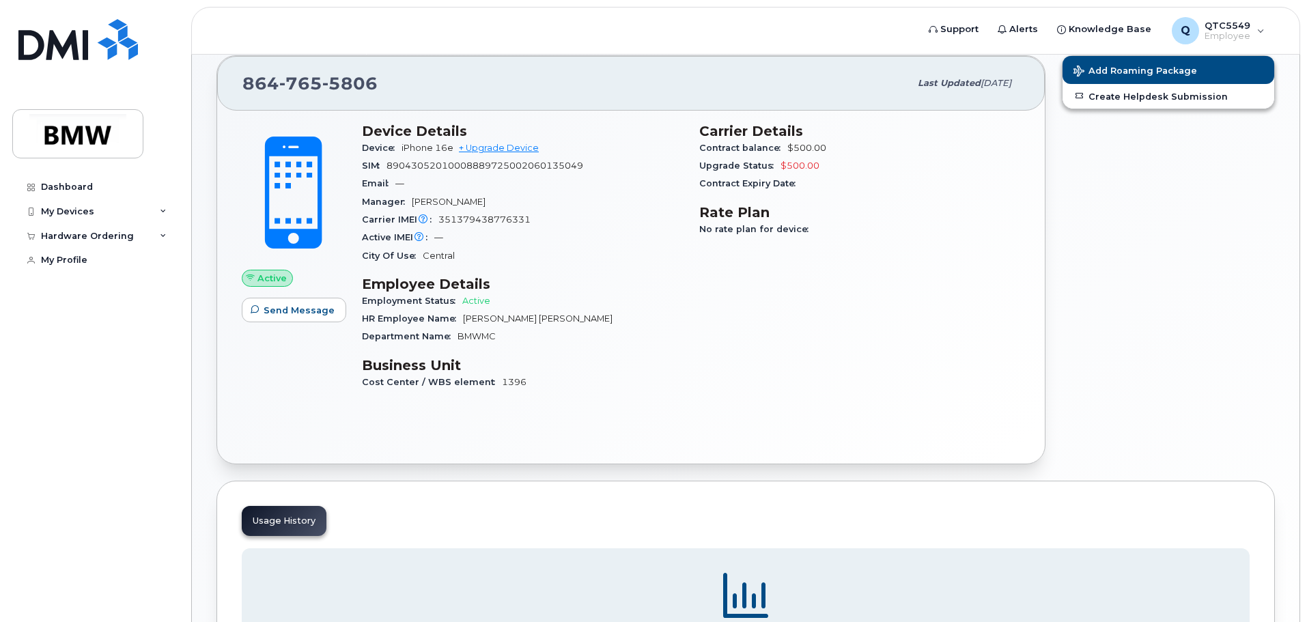
scroll to position [24, 0]
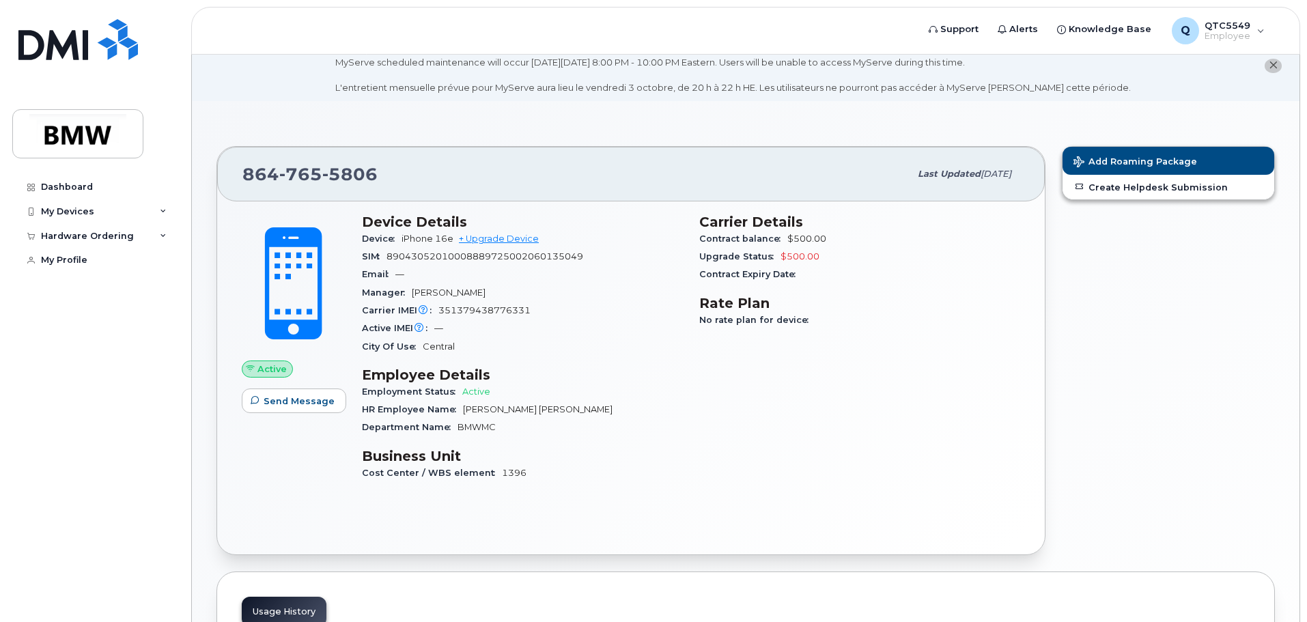
click at [272, 187] on div "864 765 5806" at bounding box center [575, 174] width 667 height 29
click at [64, 258] on div "My Profile" at bounding box center [64, 260] width 46 height 11
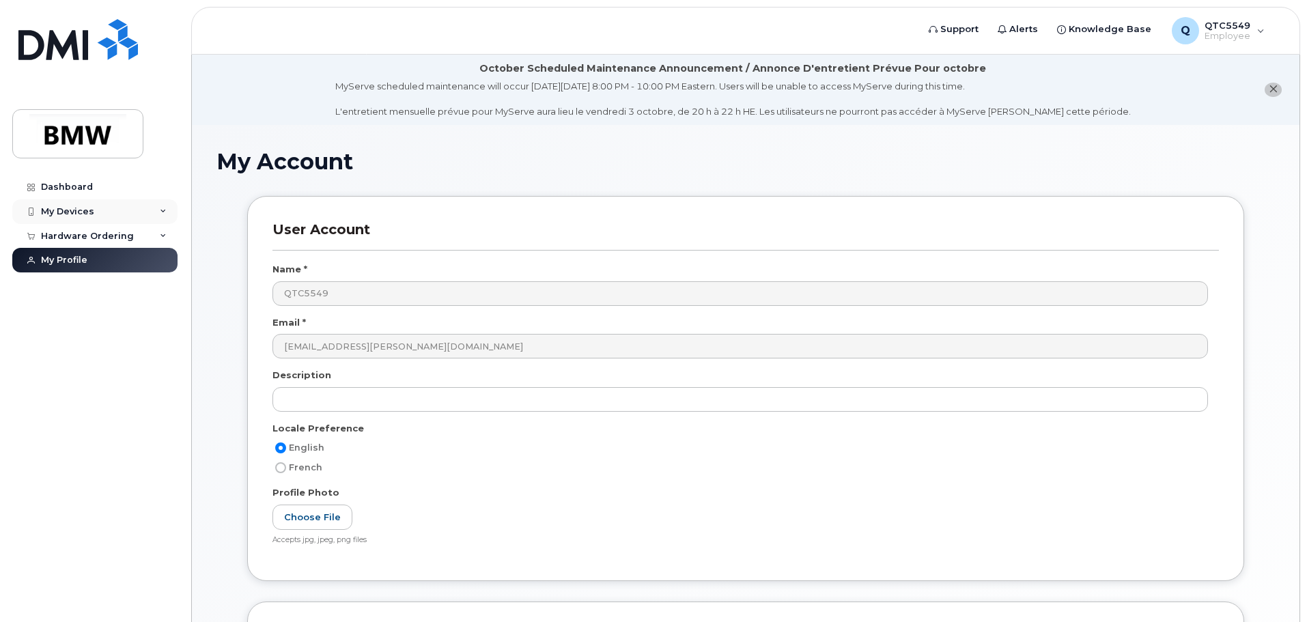
click at [50, 207] on div "My Devices" at bounding box center [67, 211] width 53 height 11
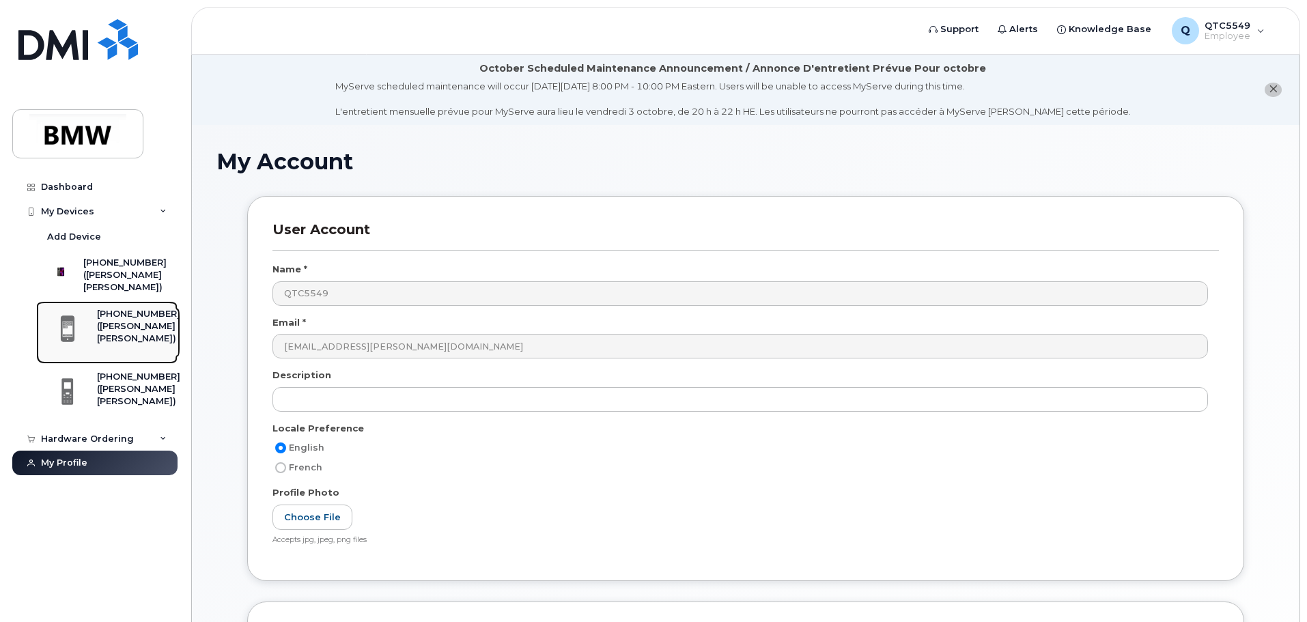
click at [135, 339] on div "([PERSON_NAME] [PERSON_NAME])" at bounding box center [138, 332] width 83 height 25
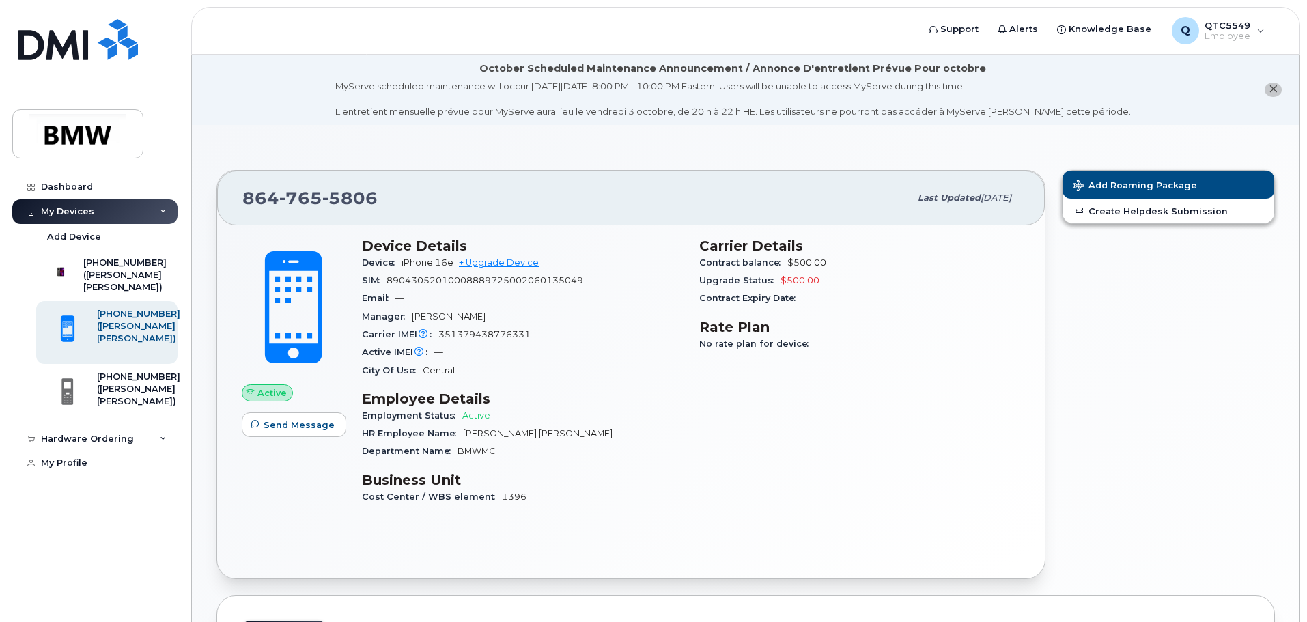
click at [898, 91] on div "MyServe scheduled maintenance will occur [DATE][DATE] 8:00 PM - 10:00 PM Easter…" at bounding box center [732, 99] width 795 height 38
click at [68, 218] on div "My Devices" at bounding box center [94, 211] width 165 height 25
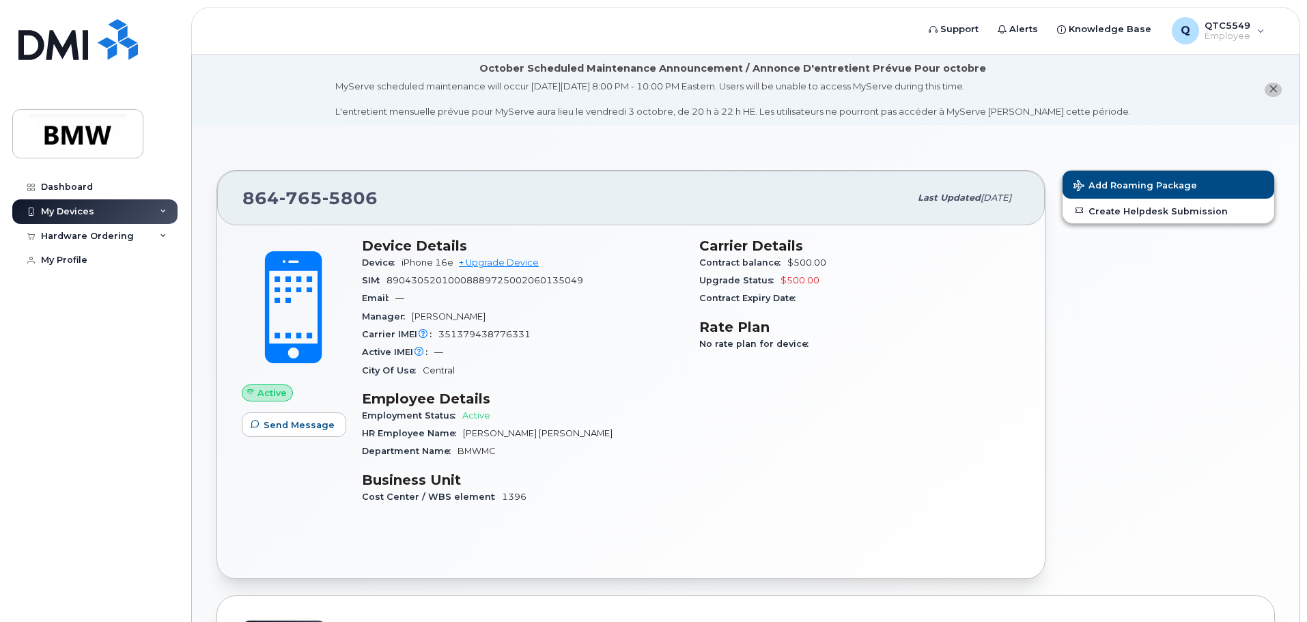
click at [74, 218] on div "My Devices" at bounding box center [94, 211] width 165 height 25
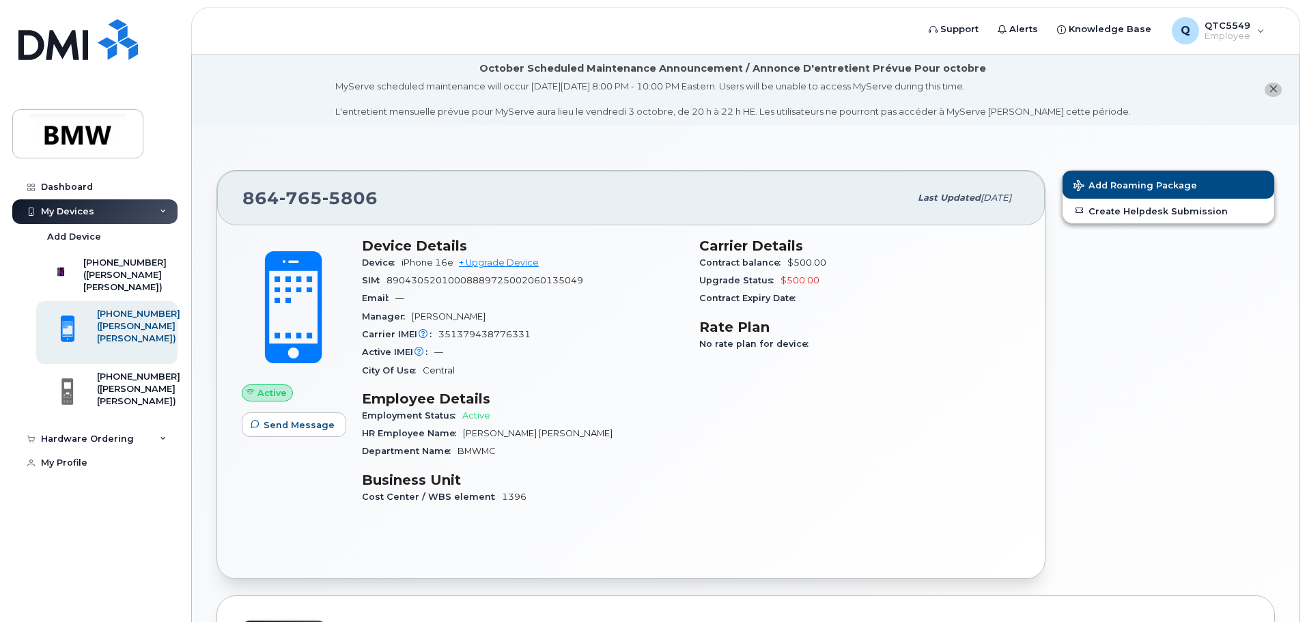
click at [35, 214] on div at bounding box center [30, 211] width 15 height 11
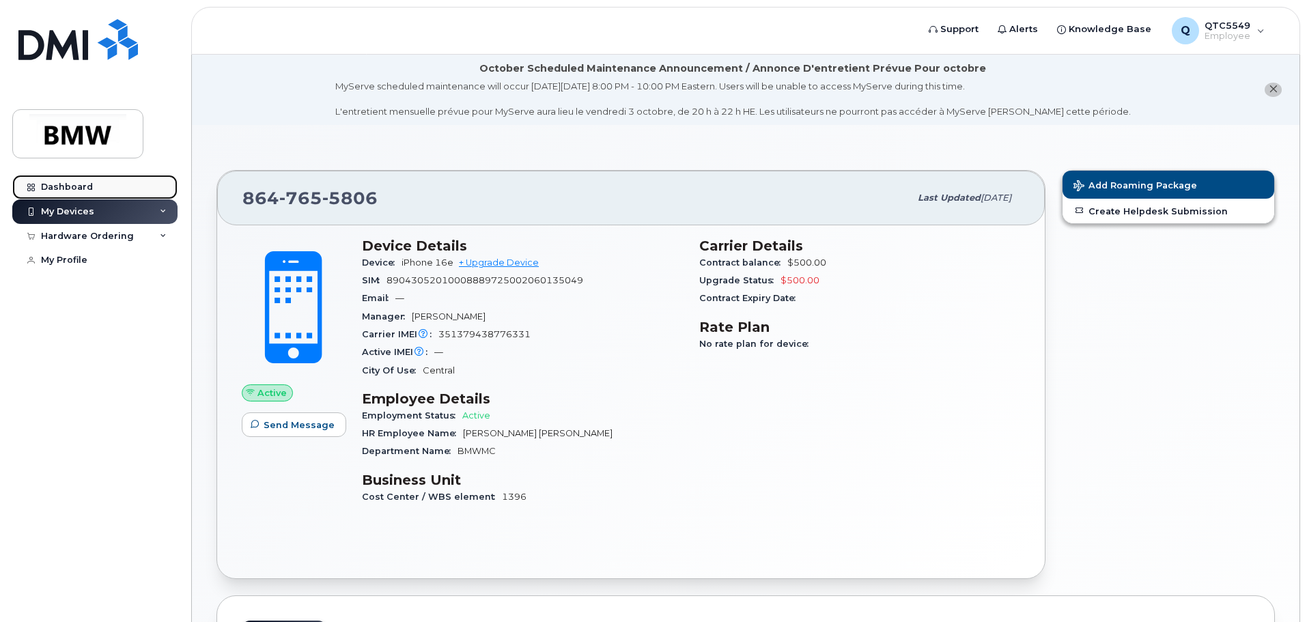
click at [34, 192] on div at bounding box center [30, 187] width 15 height 11
click at [63, 186] on div "Dashboard" at bounding box center [67, 187] width 52 height 11
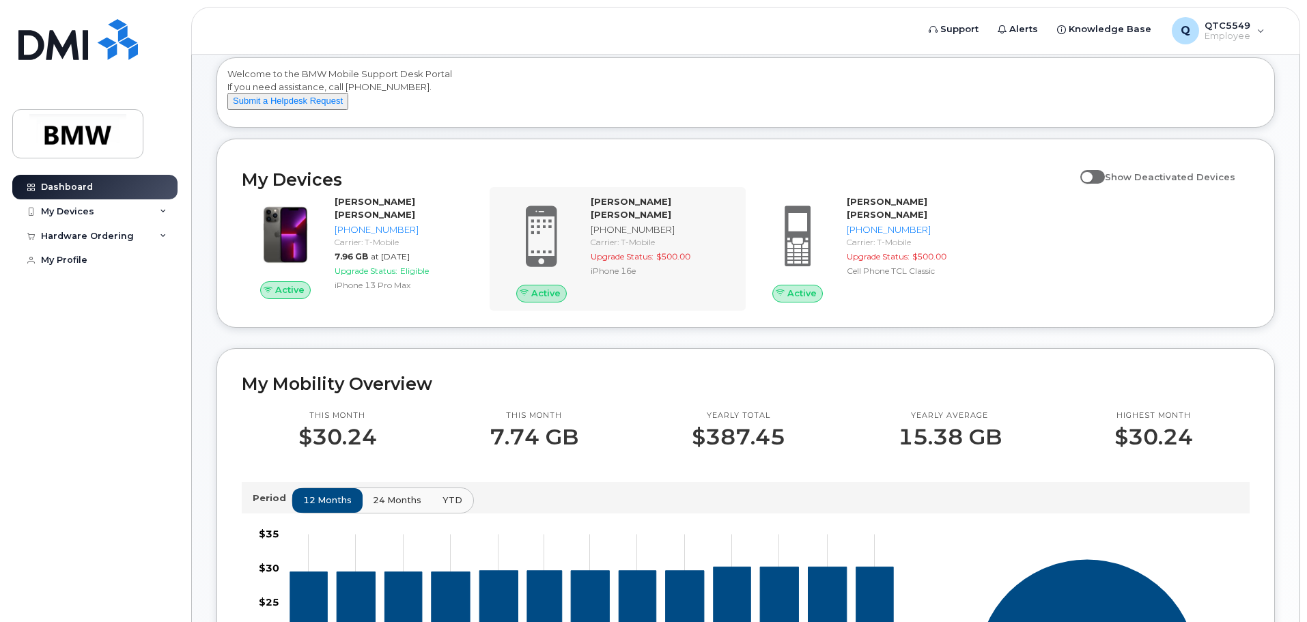
scroll to position [137, 0]
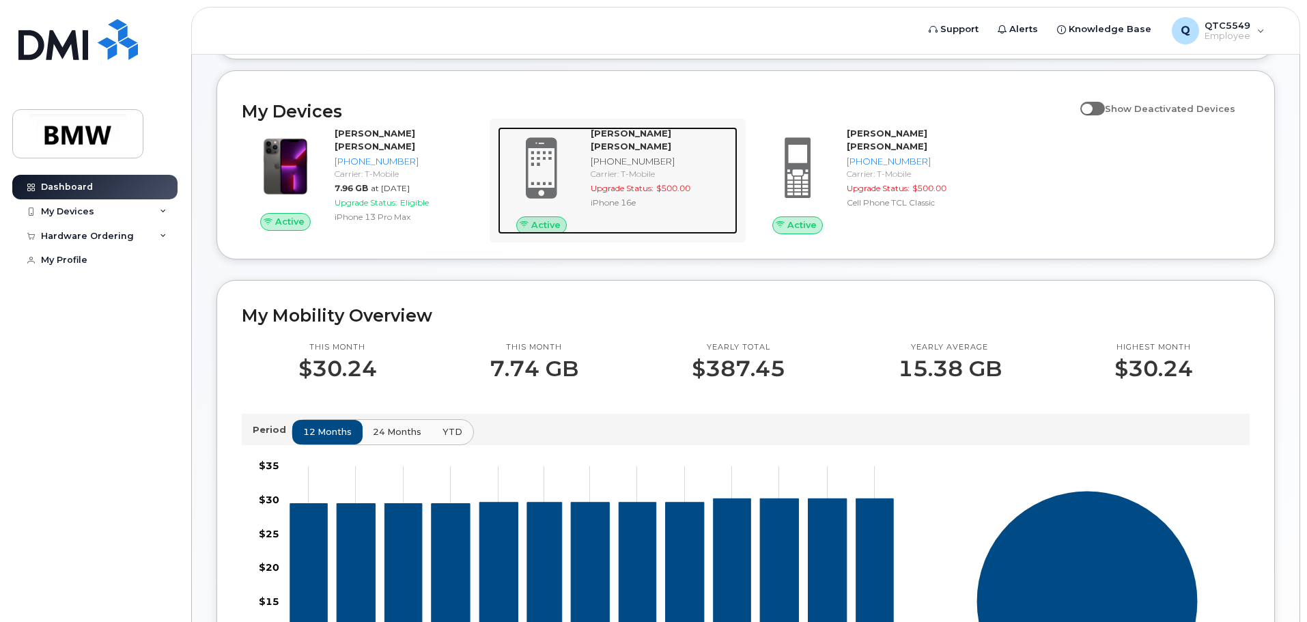
click at [541, 179] on span at bounding box center [542, 168] width 66 height 69
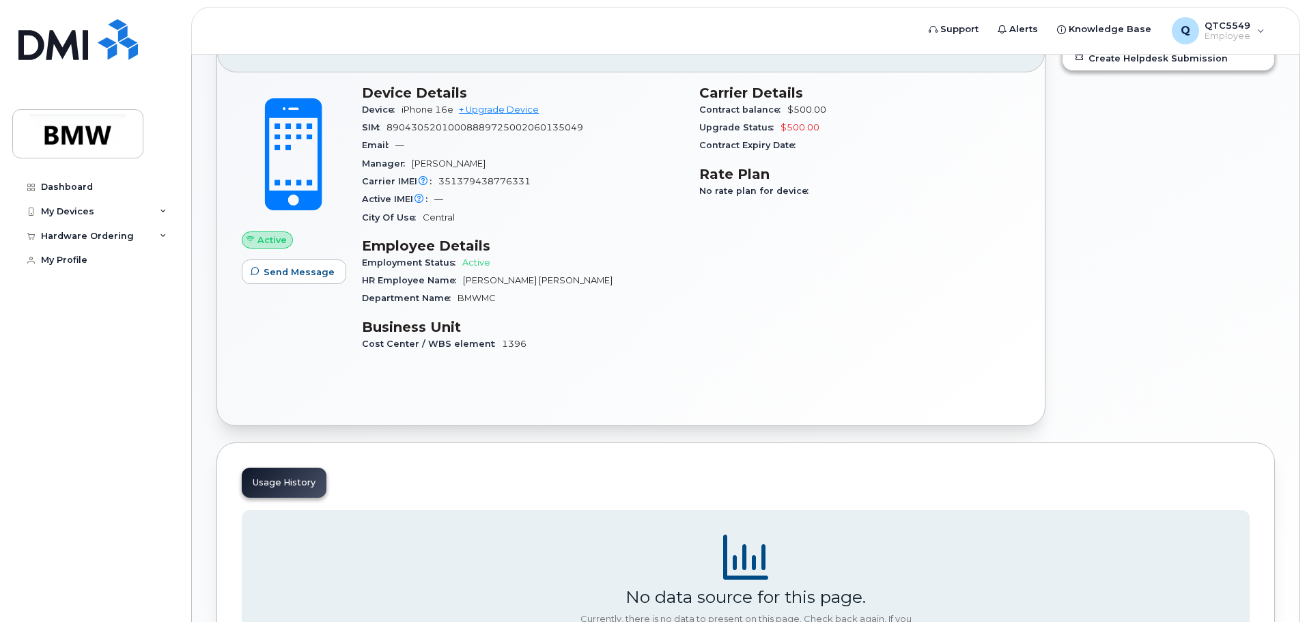
scroll to position [92, 0]
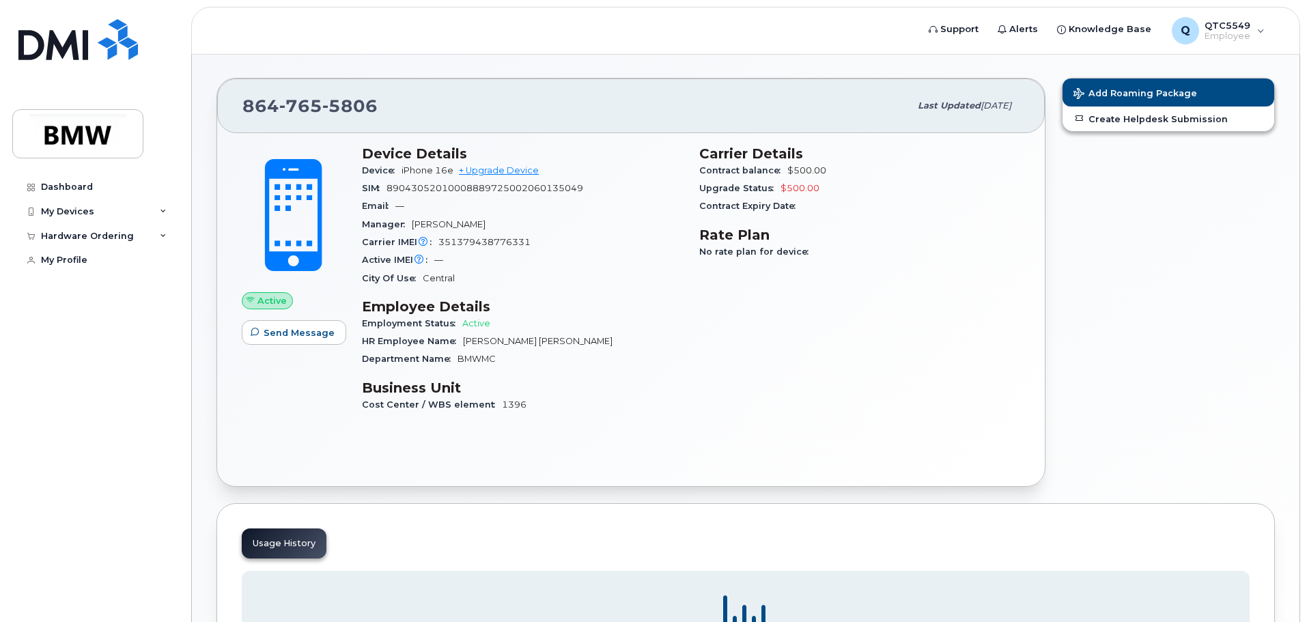
click at [946, 109] on span "Last updated" at bounding box center [949, 105] width 63 height 10
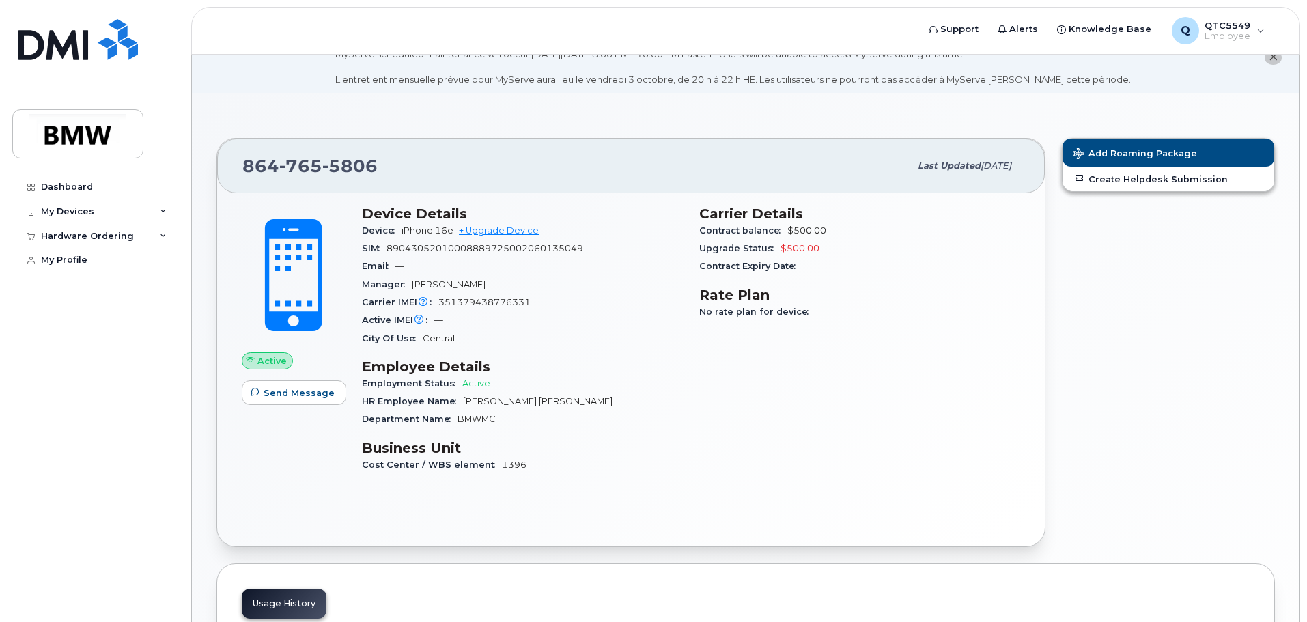
scroll to position [24, 0]
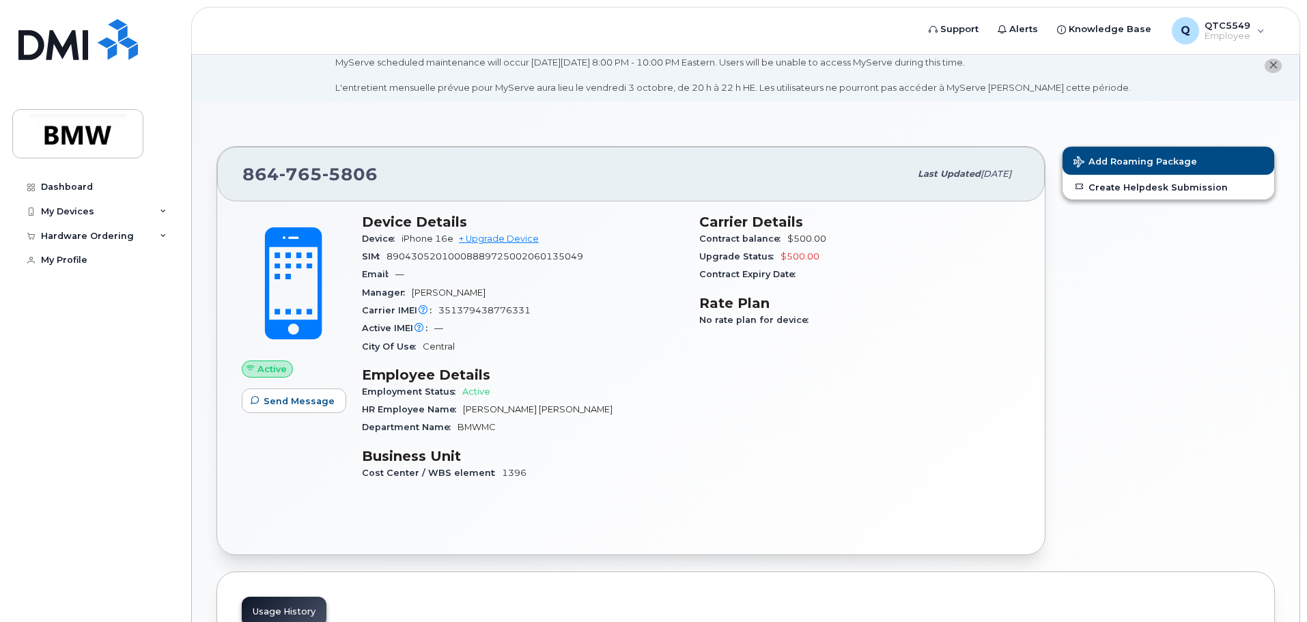
click at [380, 227] on h3 "Device Details" at bounding box center [522, 222] width 321 height 16
click at [354, 289] on div "Device Details Device iPhone 16e + Upgrade Device SIM 8904305201000888972500206…" at bounding box center [522, 353] width 337 height 296
click at [882, 336] on div "Carrier Details Contract balance $500.00 Upgrade Status $500.00 Contract Expiry…" at bounding box center [859, 353] width 337 height 296
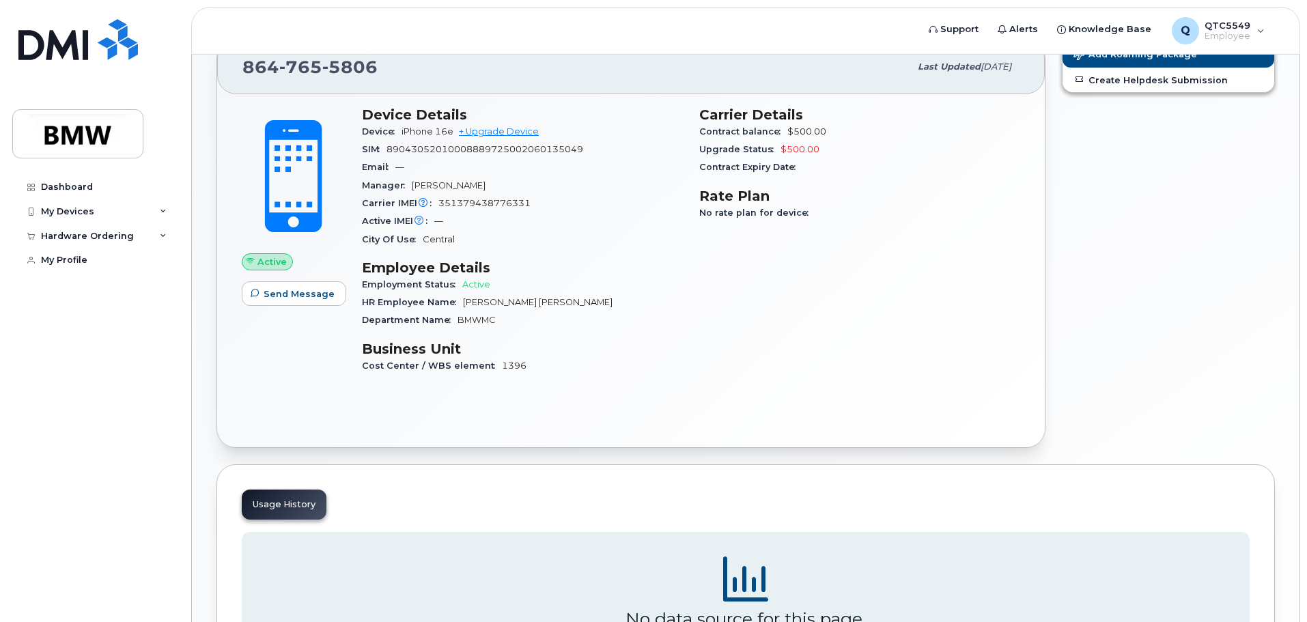
scroll to position [297, 0]
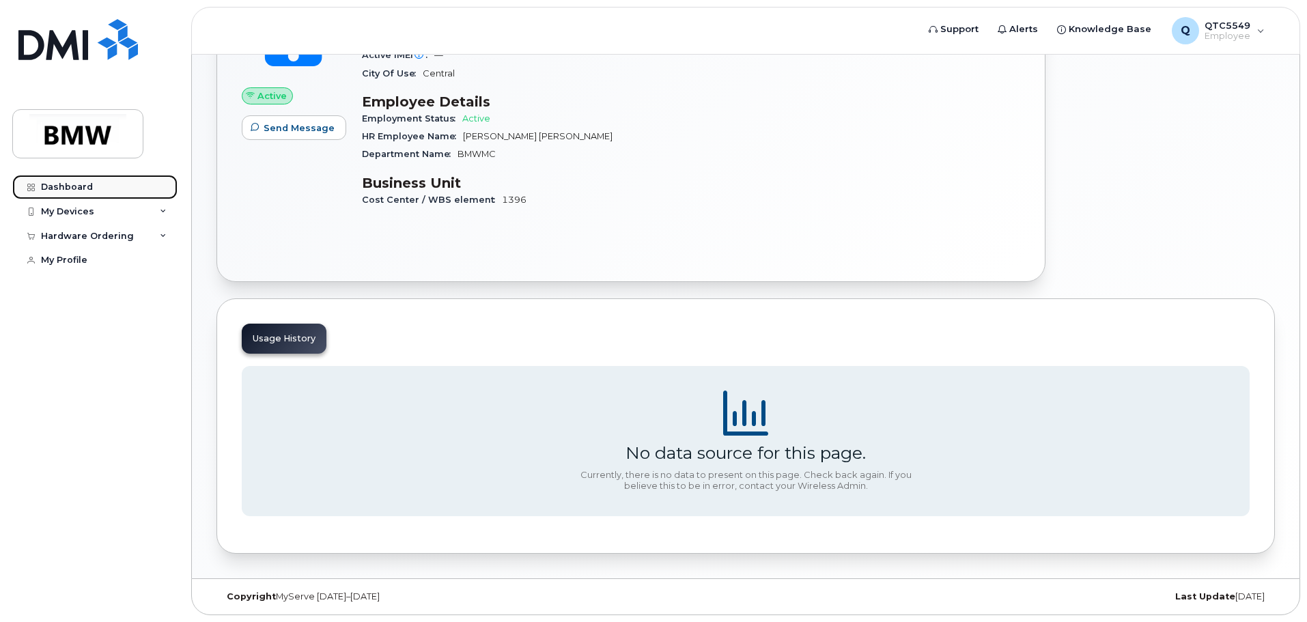
click at [65, 185] on div "Dashboard" at bounding box center [67, 187] width 52 height 11
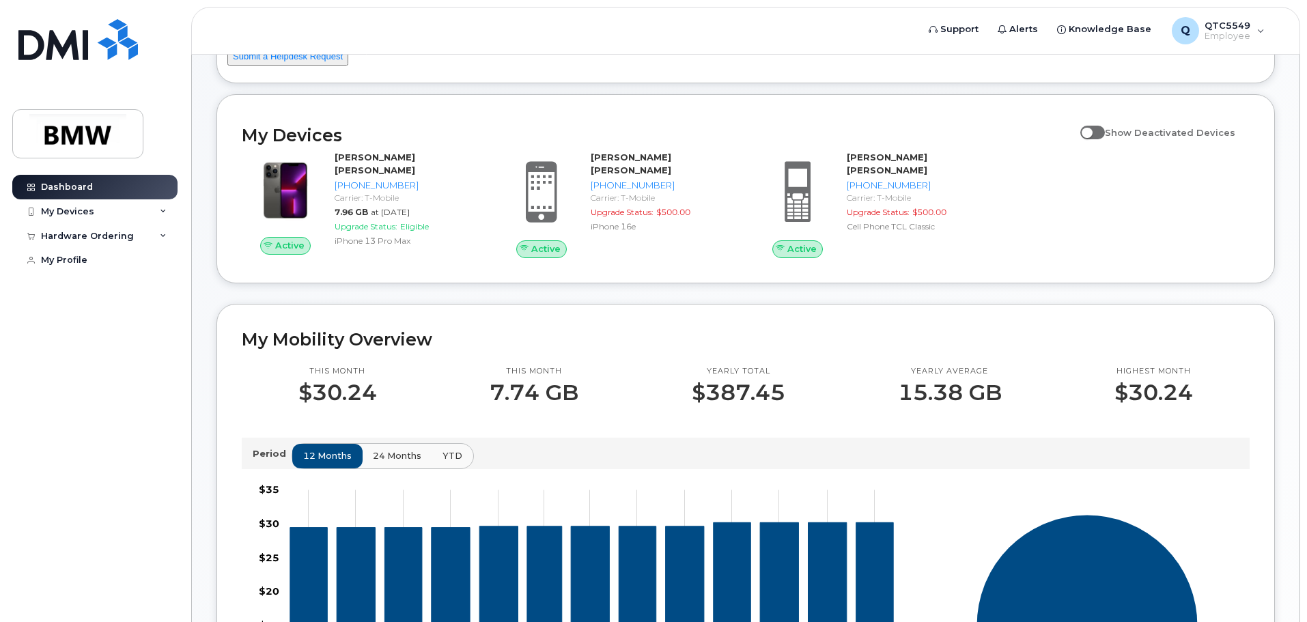
scroll to position [137, 0]
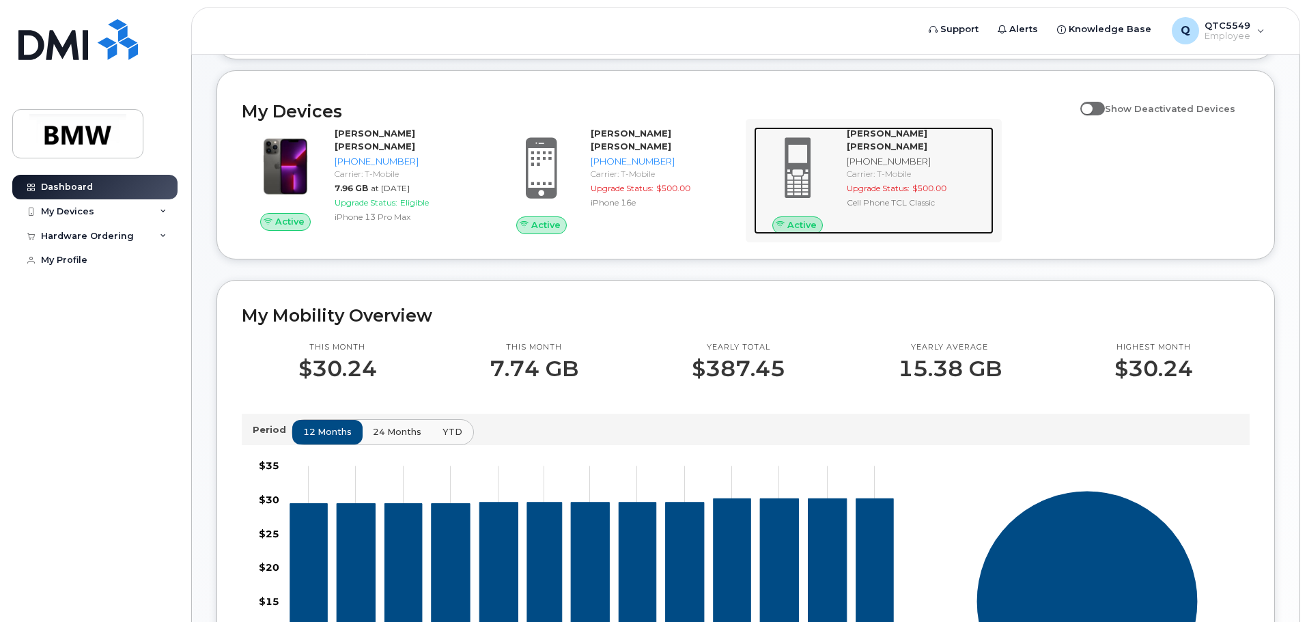
click at [857, 191] on span "Upgrade Status:" at bounding box center [878, 188] width 63 height 10
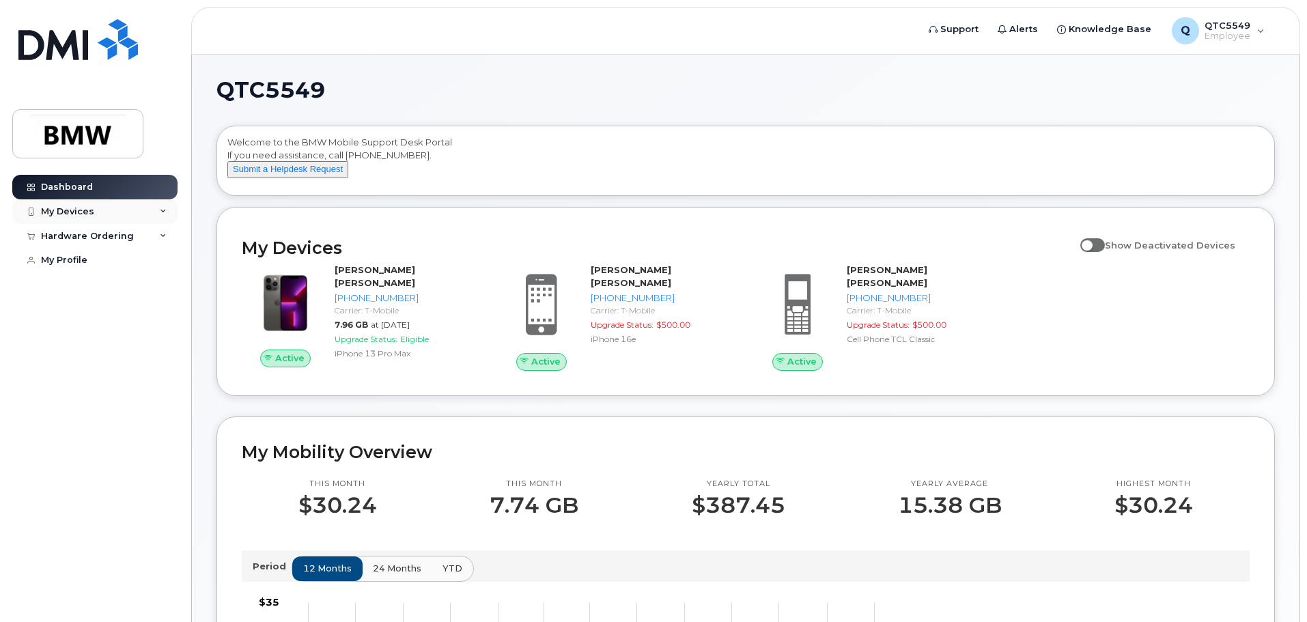
click at [72, 207] on div "My Devices" at bounding box center [67, 211] width 53 height 11
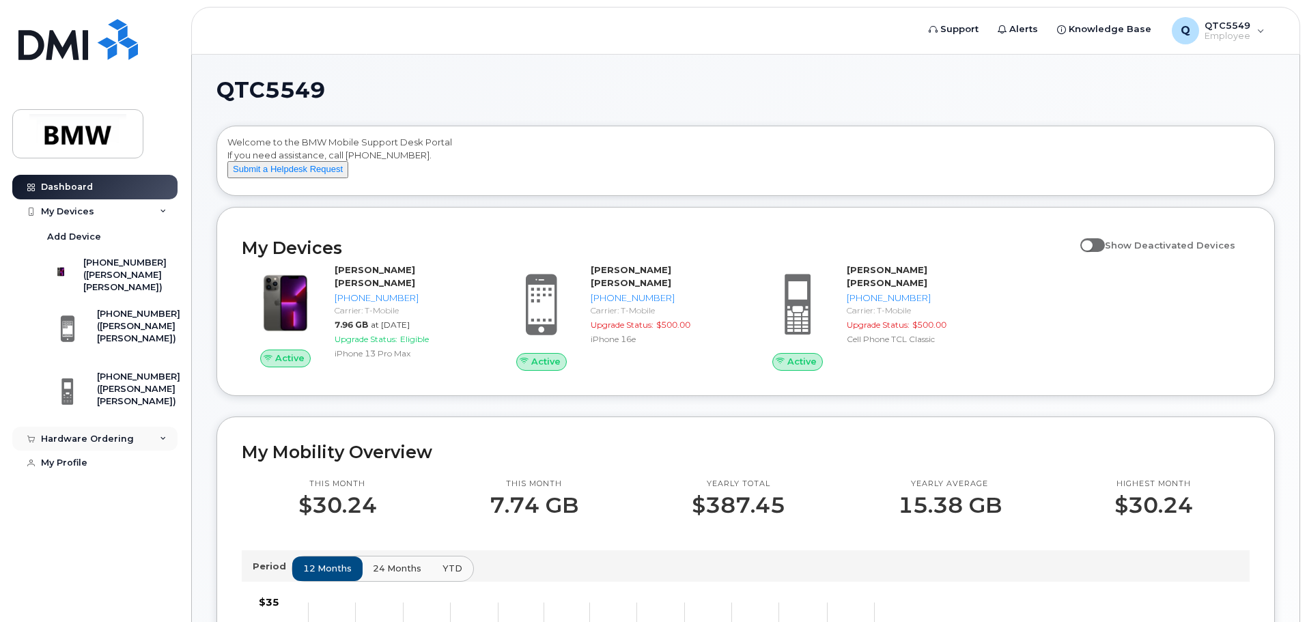
click at [74, 444] on div "Hardware Ordering" at bounding box center [87, 438] width 93 height 11
click at [52, 521] on div "My Profile" at bounding box center [64, 515] width 46 height 11
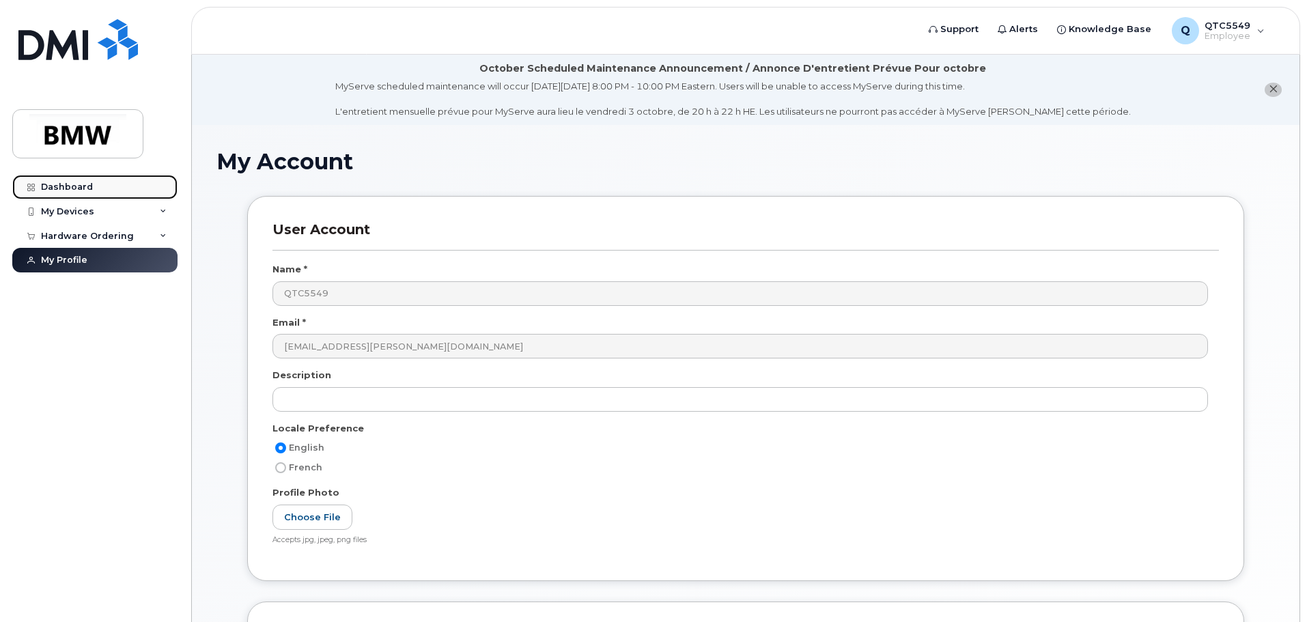
click at [61, 183] on div "Dashboard" at bounding box center [67, 187] width 52 height 11
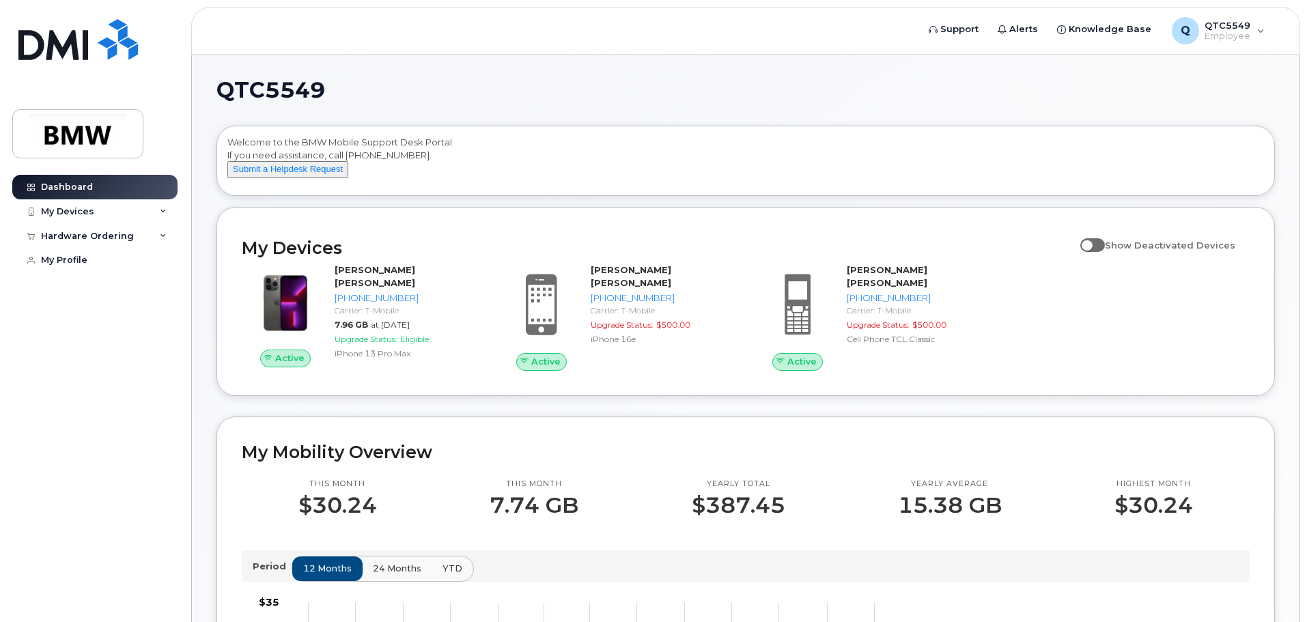
scroll to position [68, 0]
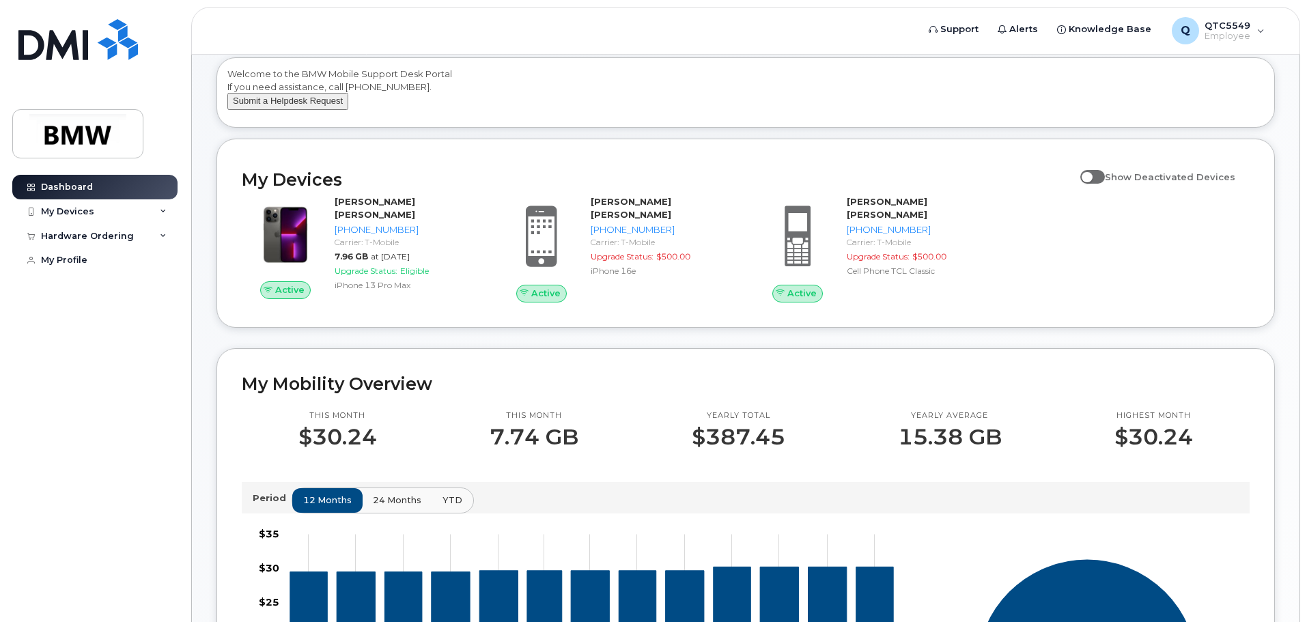
click at [304, 110] on button "Submit a Helpdesk Request" at bounding box center [287, 101] width 121 height 17
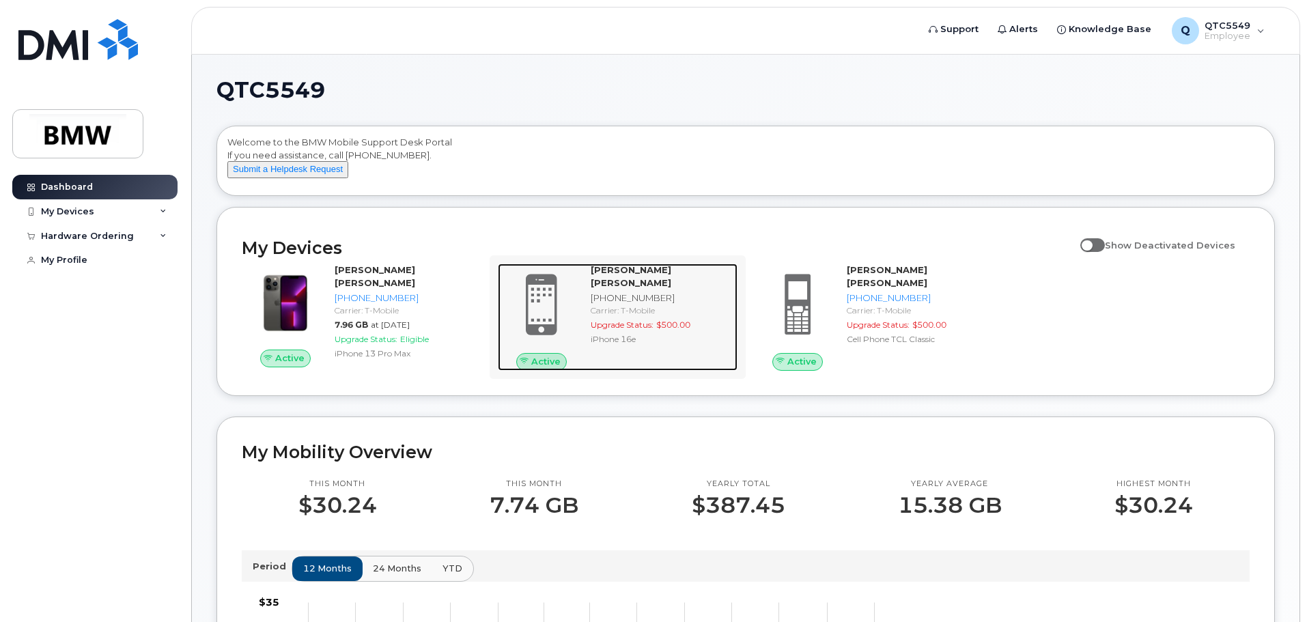
drag, startPoint x: 566, startPoint y: 324, endPoint x: 549, endPoint y: 324, distance: 17.1
click at [549, 324] on span at bounding box center [542, 304] width 66 height 69
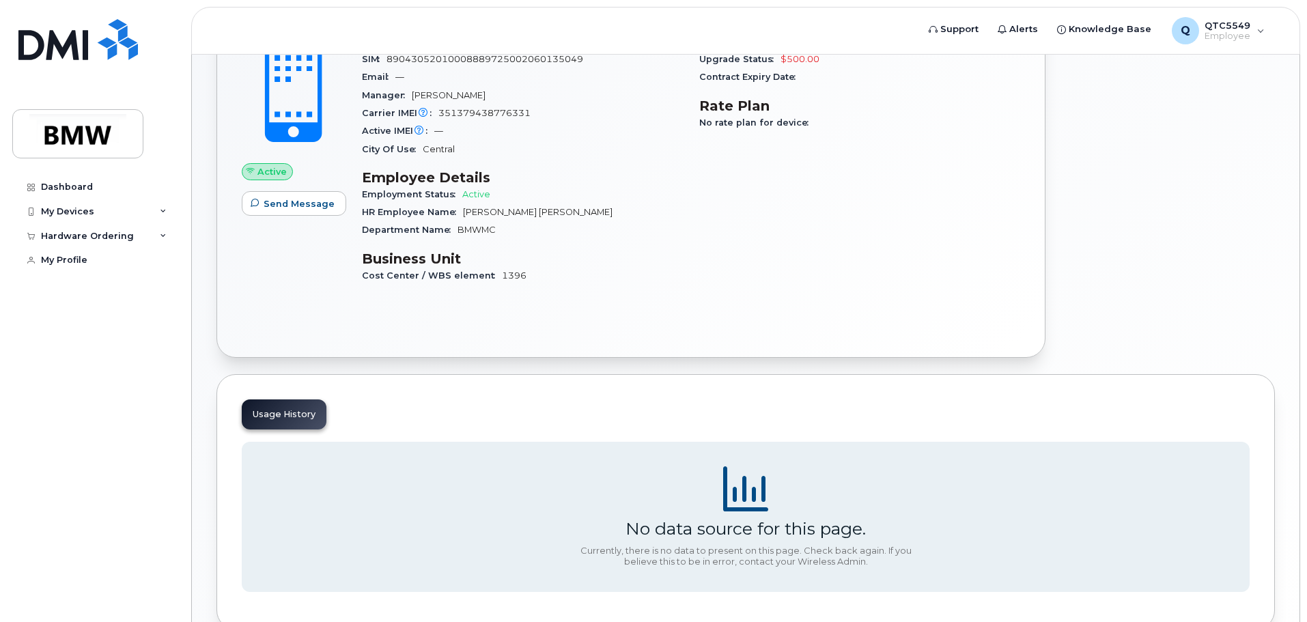
scroll to position [297, 0]
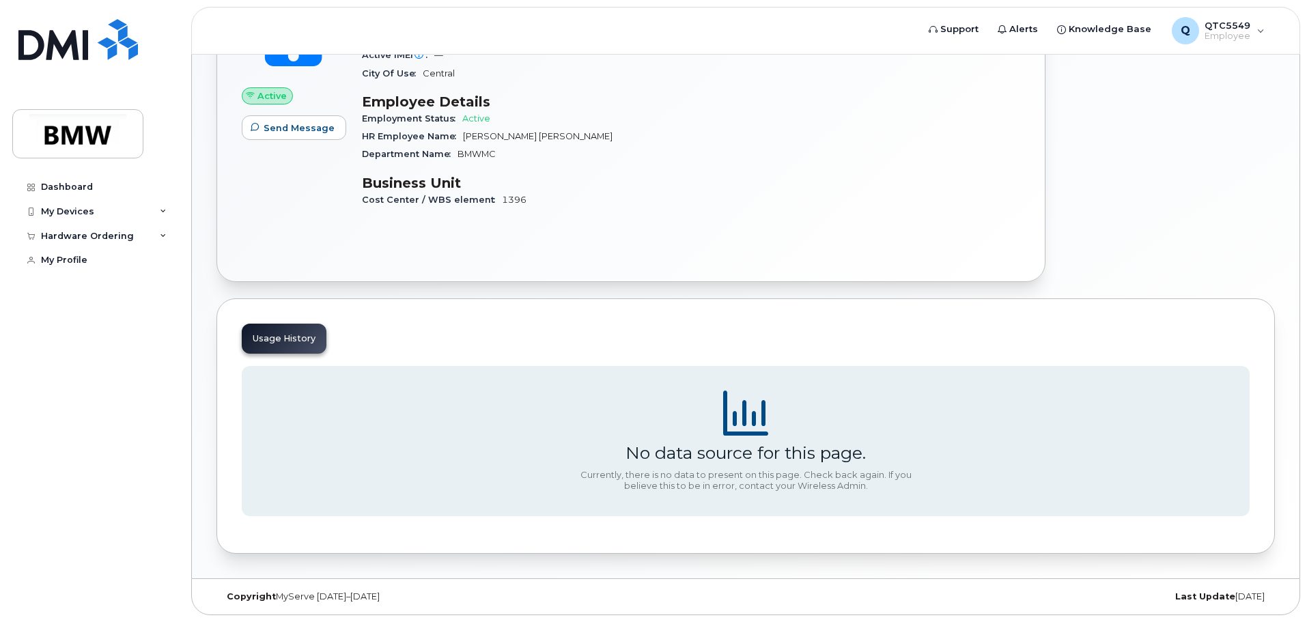
click at [278, 341] on div "Usage History" at bounding box center [284, 339] width 85 height 30
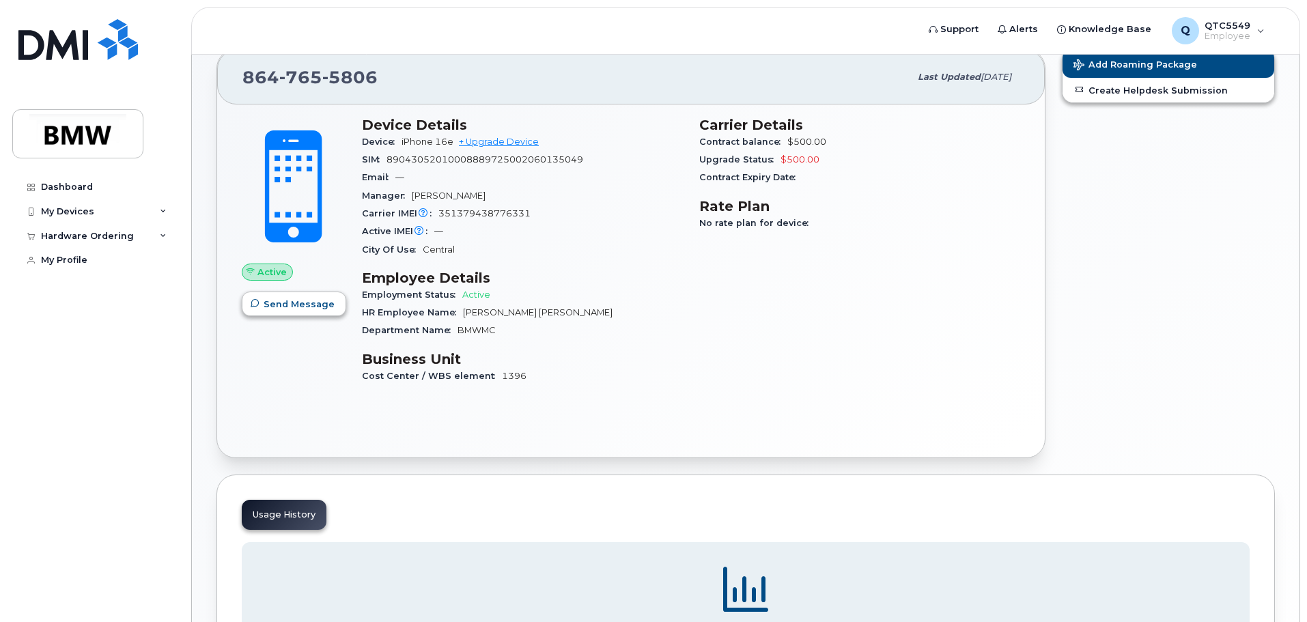
scroll to position [92, 0]
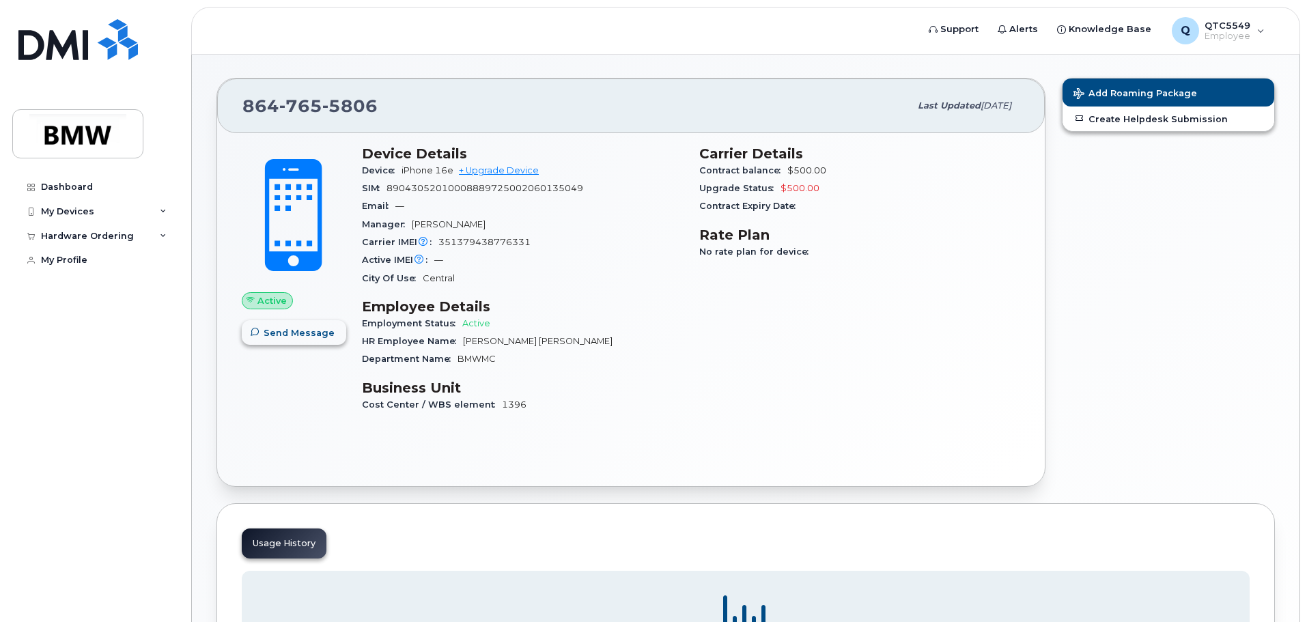
click at [281, 326] on span "Send Message" at bounding box center [299, 332] width 71 height 13
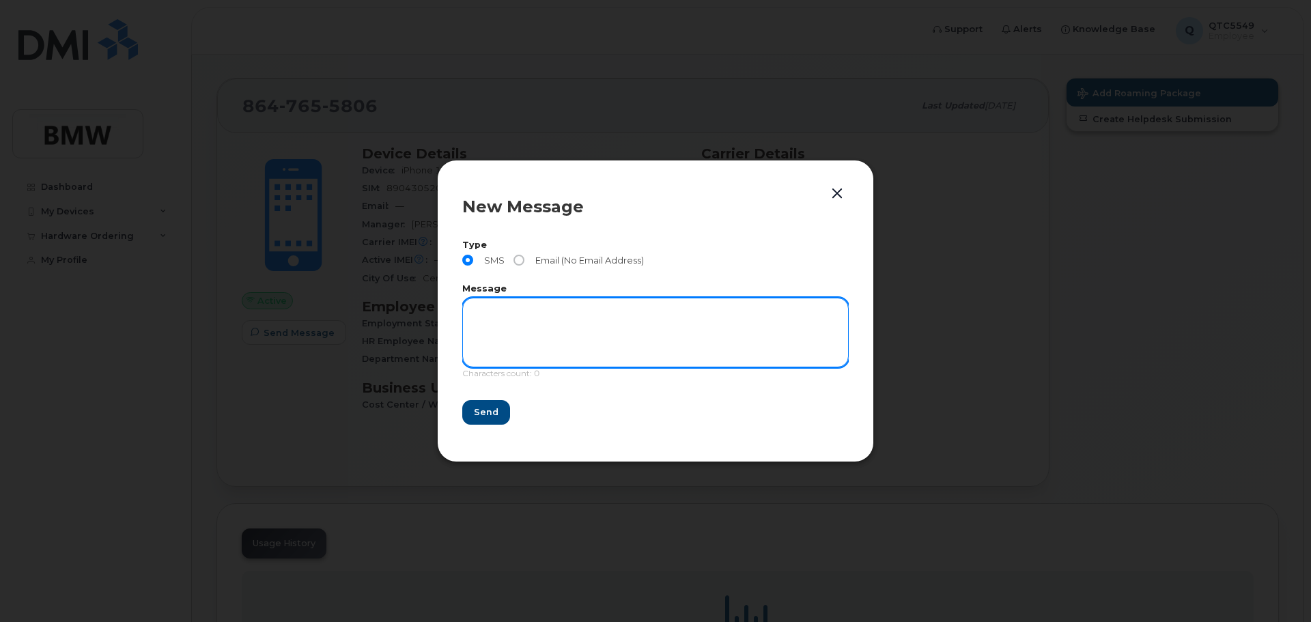
click at [485, 324] on textarea at bounding box center [655, 333] width 386 height 70
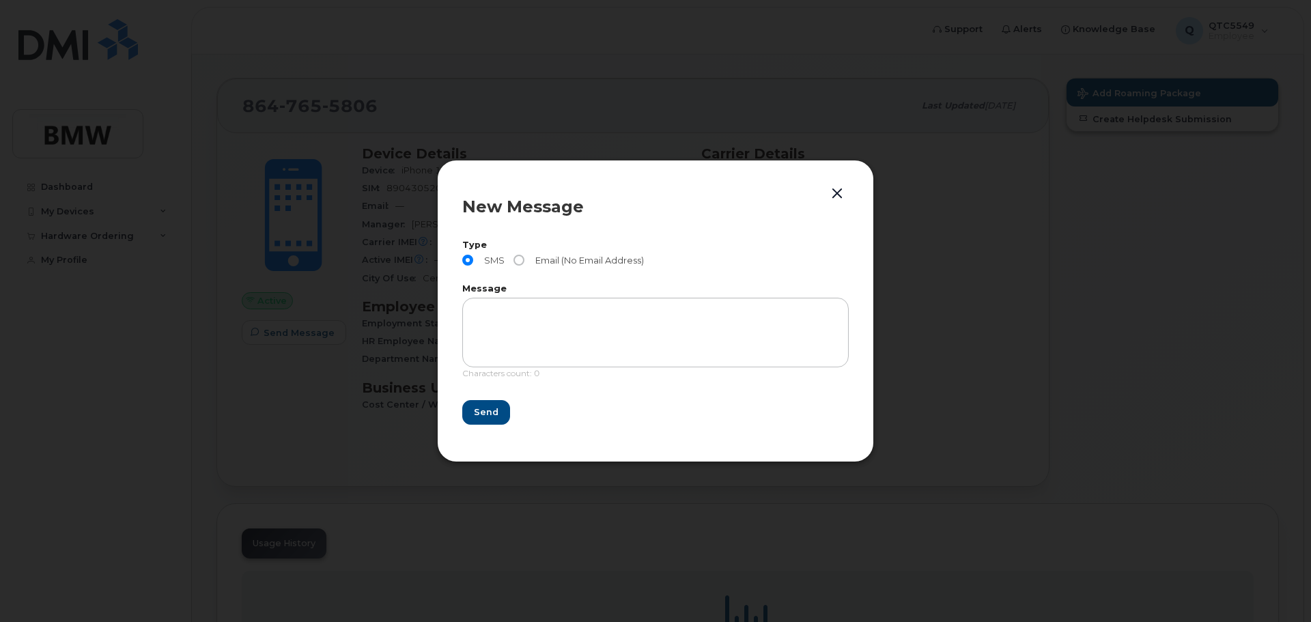
click at [839, 185] on button "button" at bounding box center [837, 193] width 20 height 19
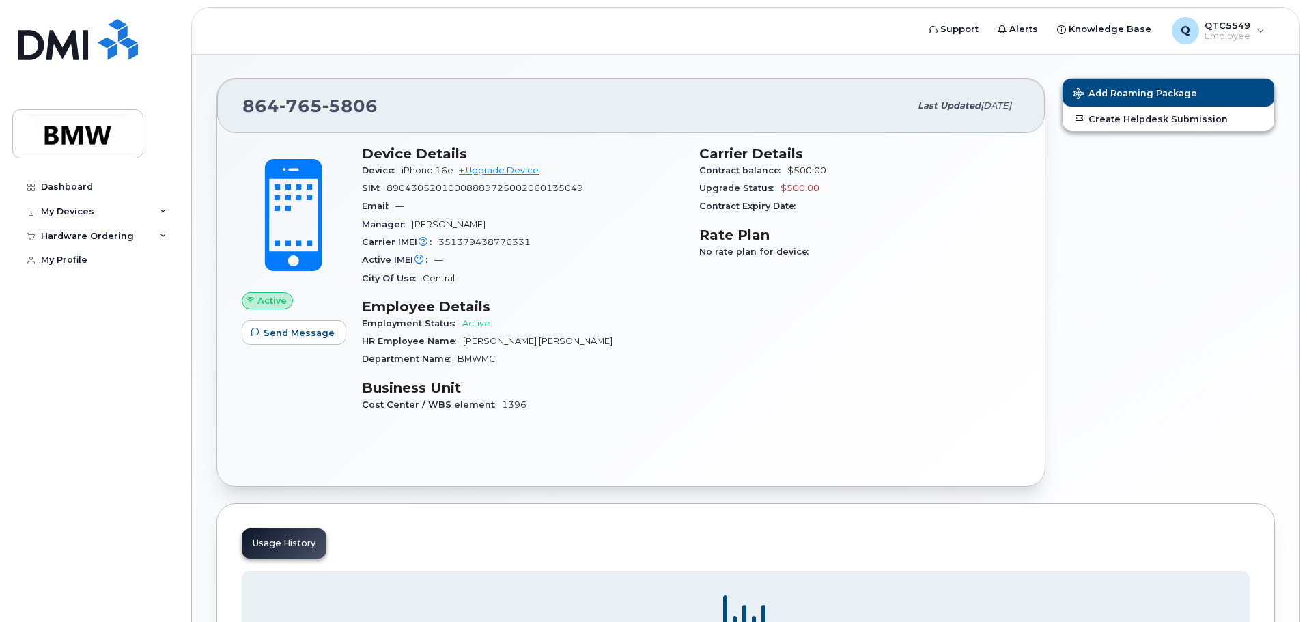
click at [858, 207] on div "Contract Expiry Date" at bounding box center [859, 206] width 321 height 18
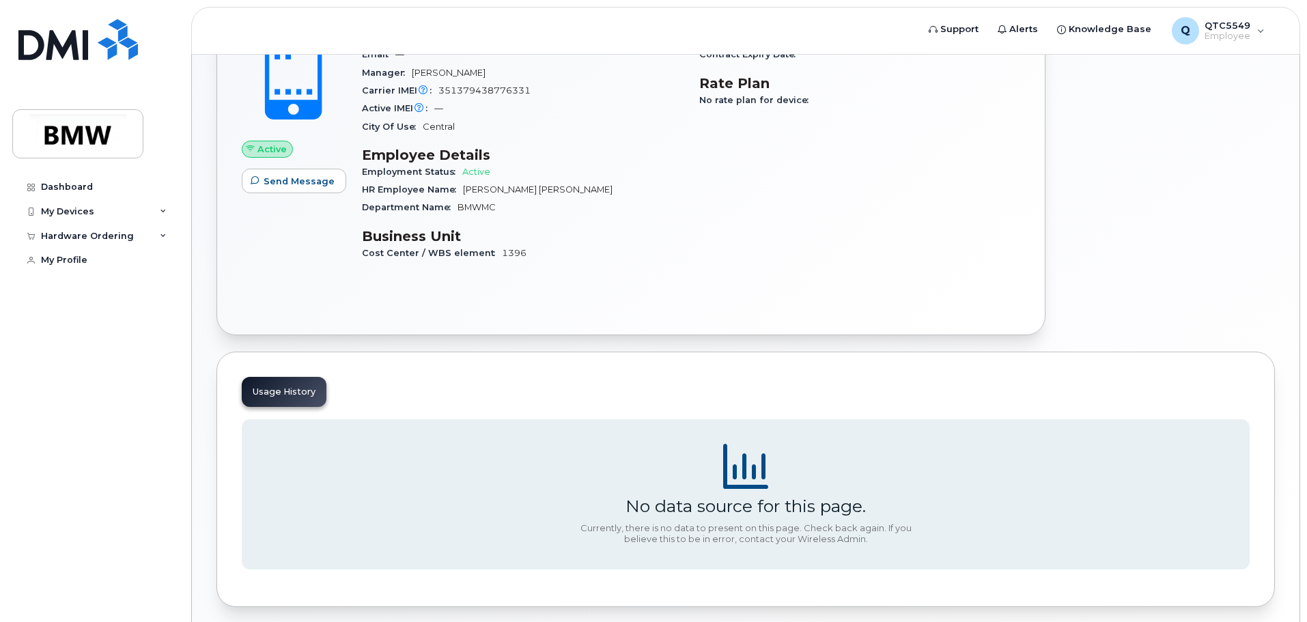
scroll to position [297, 0]
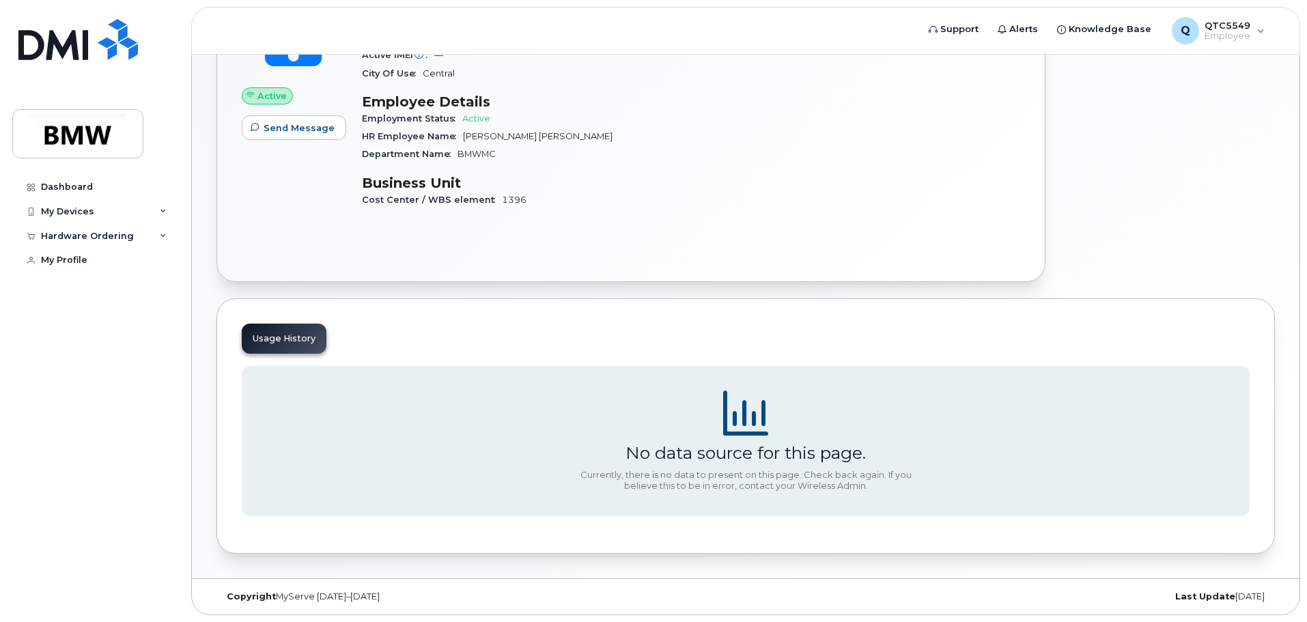
click at [810, 217] on div "Carrier Details Contract balance $500.00 Upgrade Status $500.00 Contract Expiry…" at bounding box center [859, 80] width 337 height 296
